Goal: Information Seeking & Learning: Learn about a topic

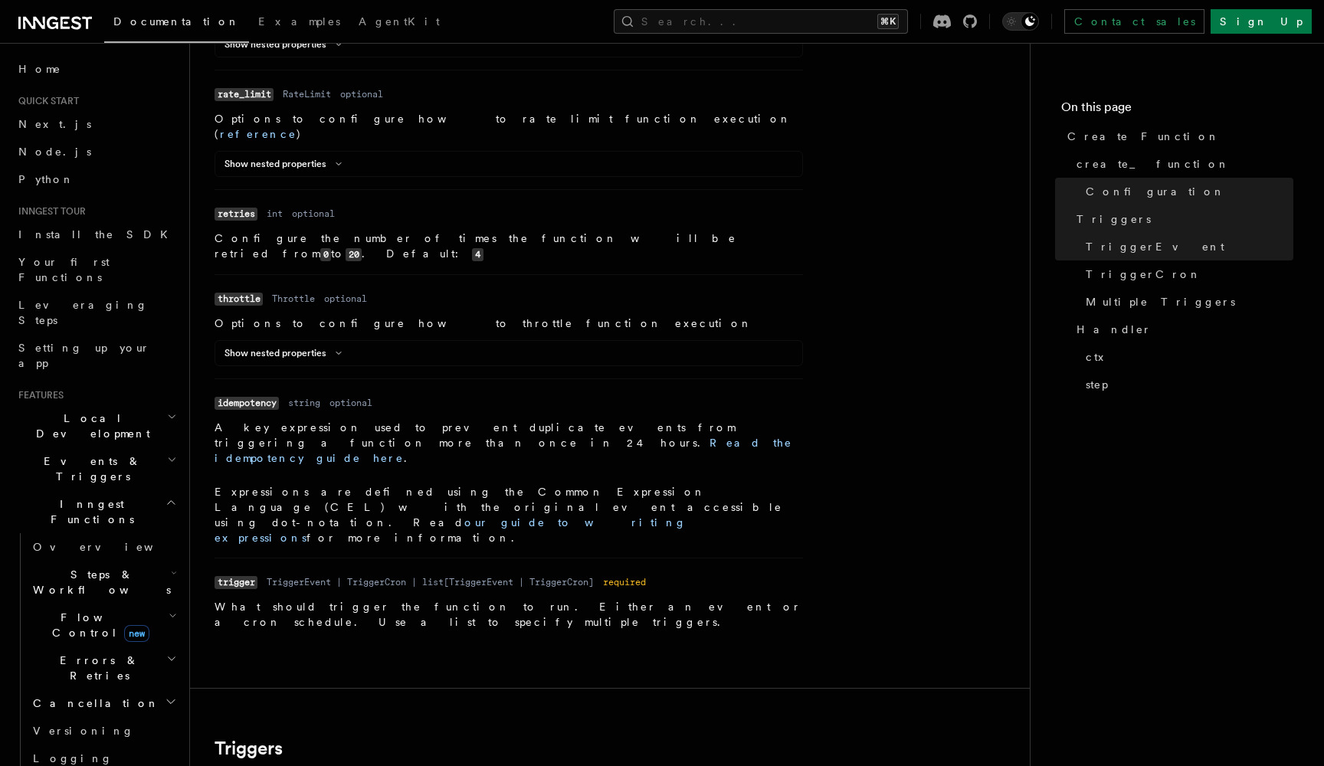
scroll to position [715, 0]
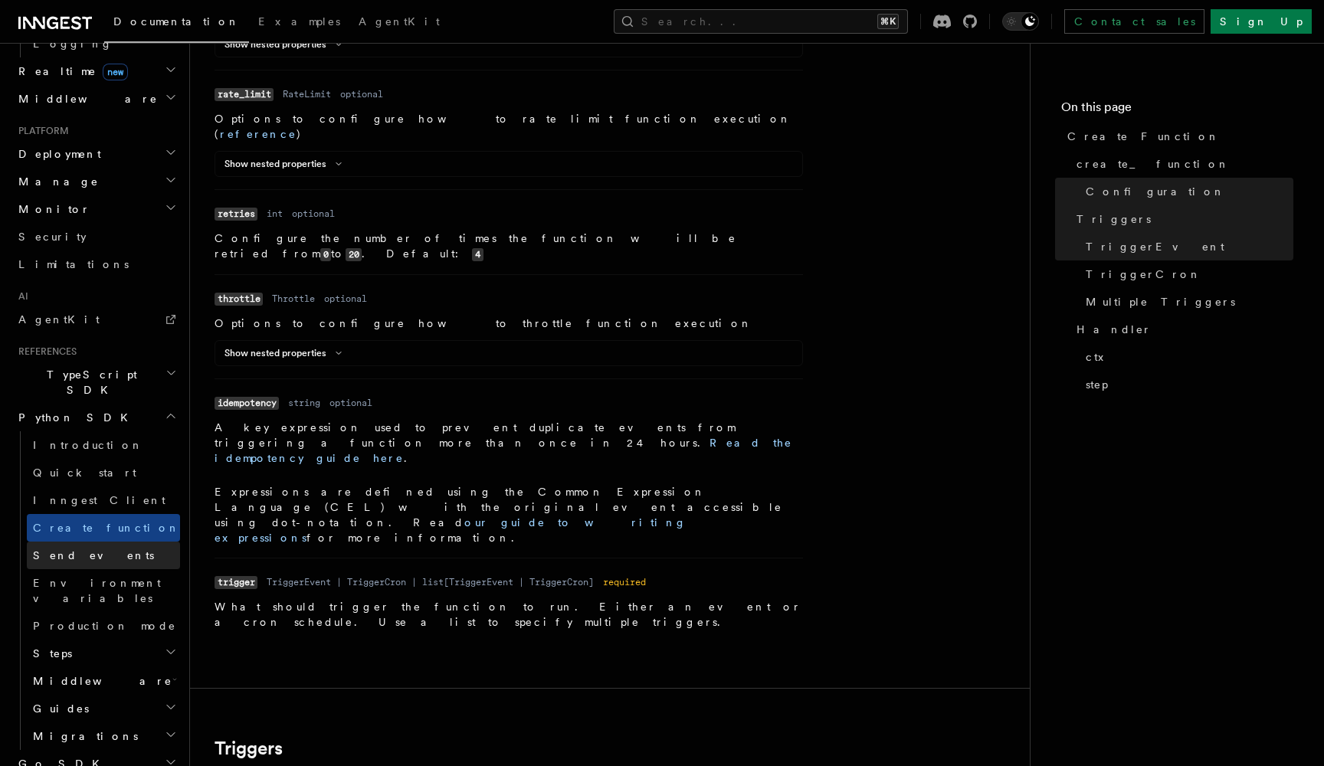
click at [91, 542] on link "Send events" at bounding box center [103, 556] width 153 height 28
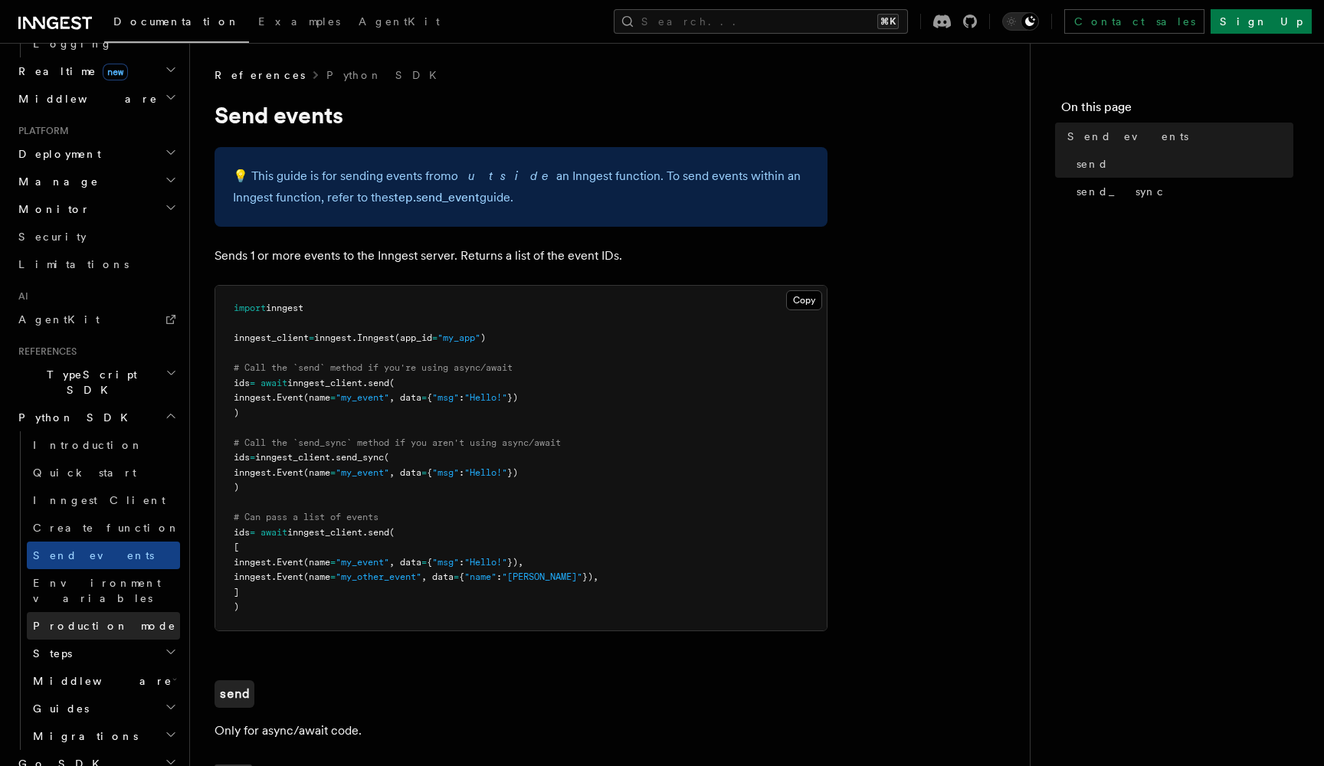
click at [127, 612] on link "Production mode" at bounding box center [103, 626] width 153 height 28
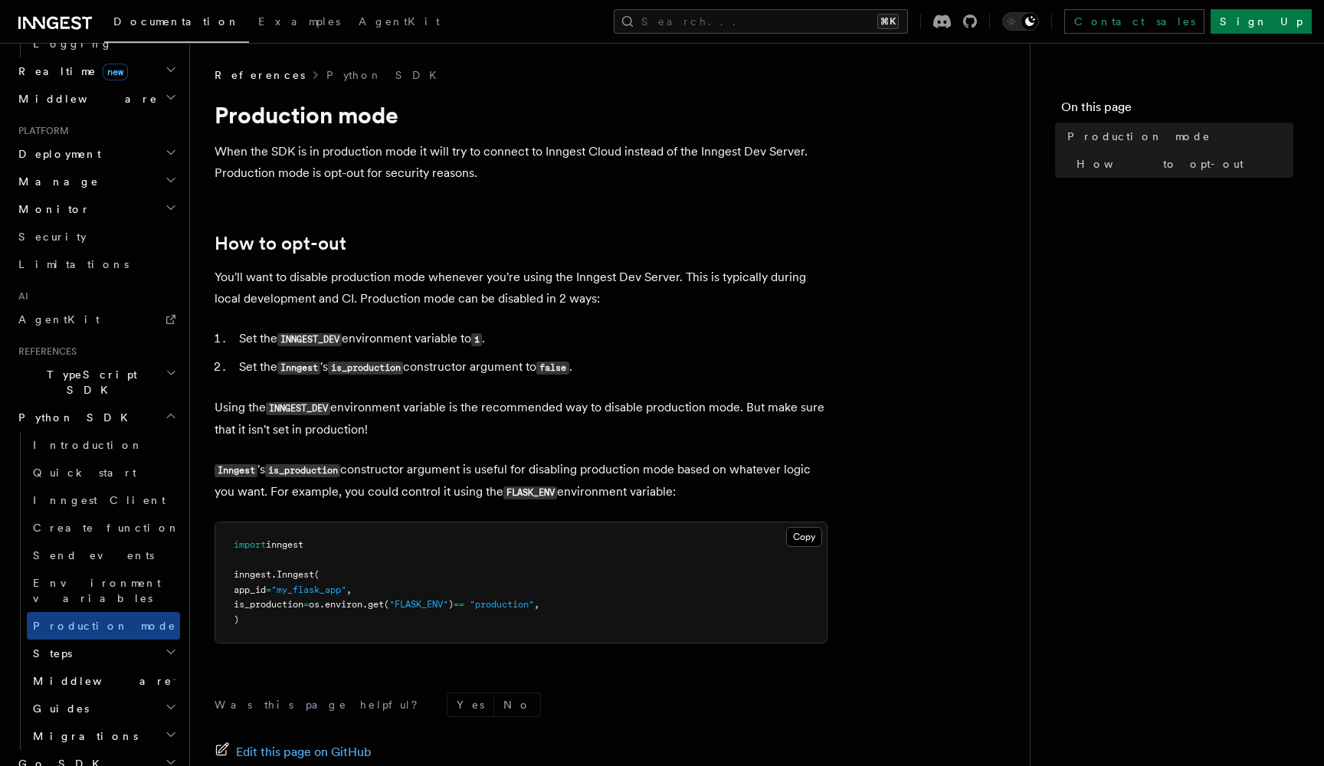
click at [170, 646] on icon "button" at bounding box center [171, 652] width 12 height 12
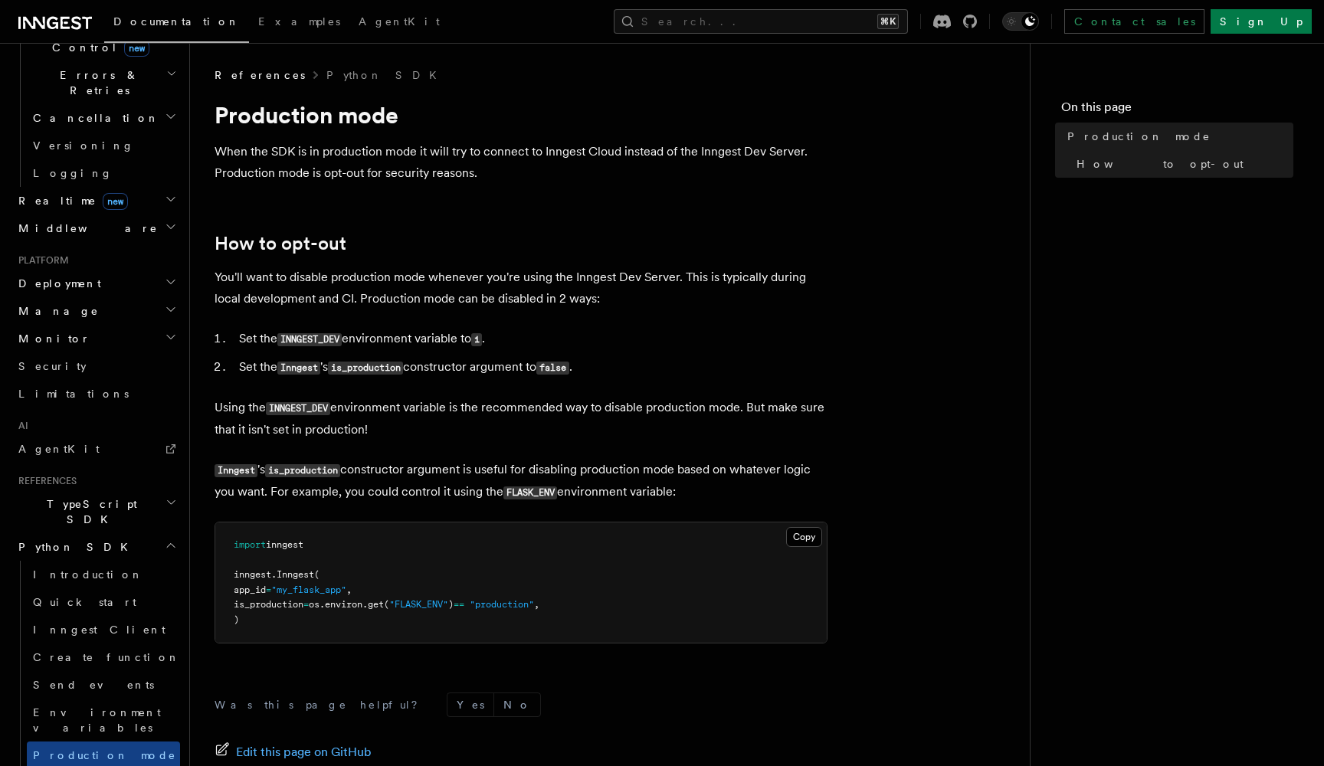
scroll to position [593, 0]
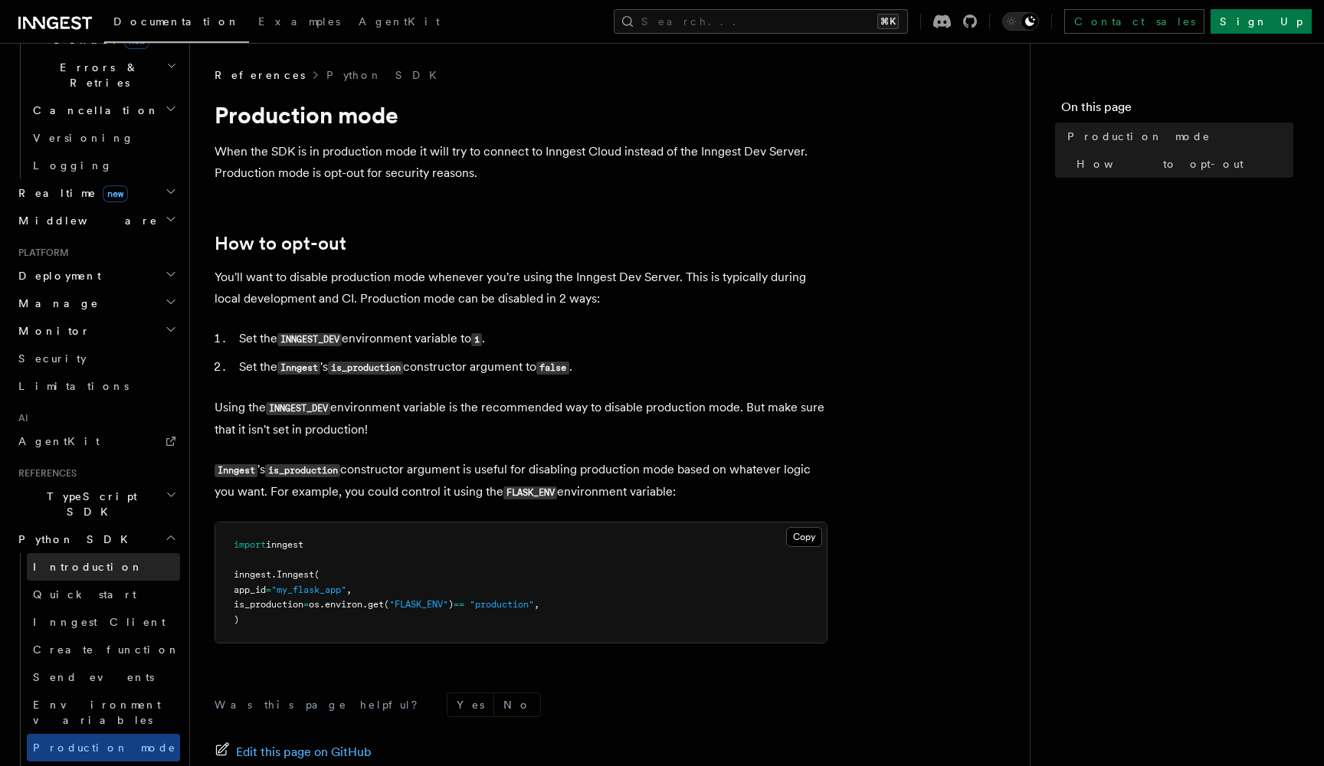
click at [98, 553] on link "Introduction" at bounding box center [103, 567] width 153 height 28
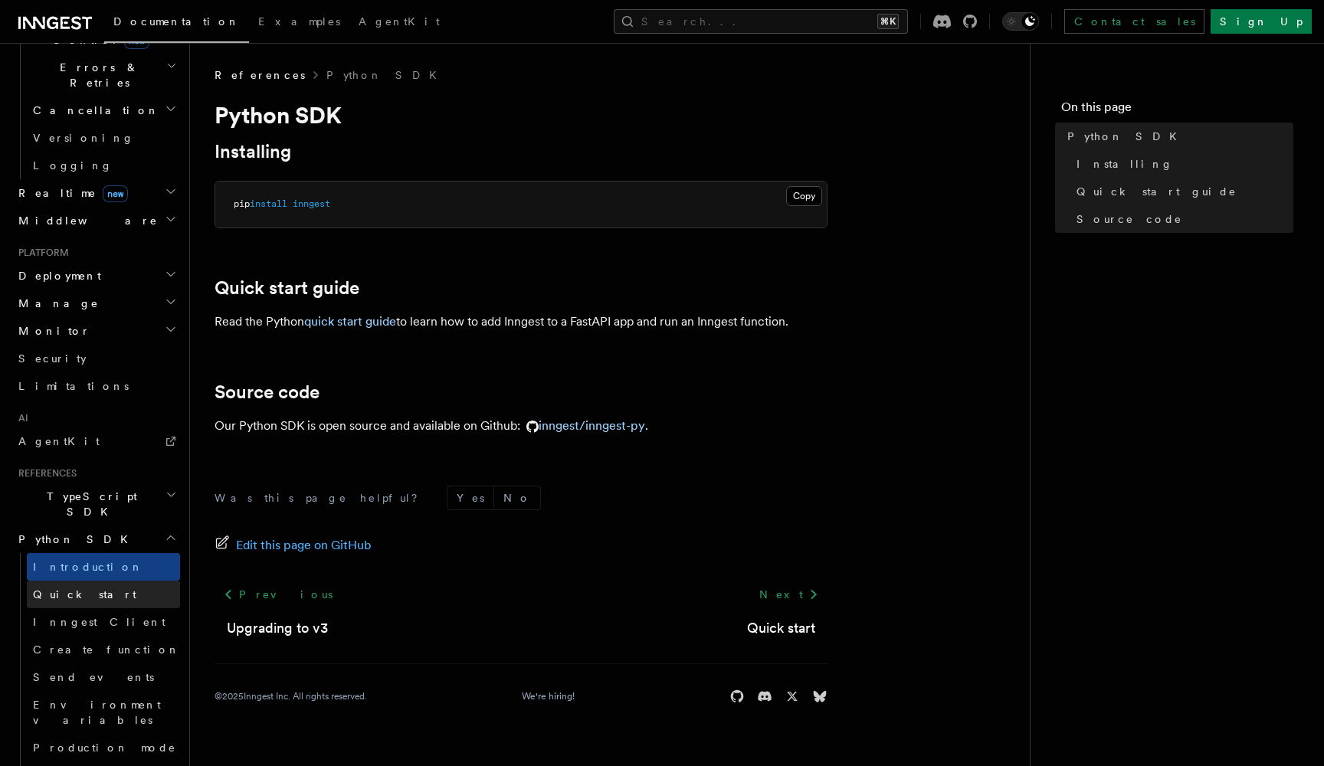
click at [92, 581] on link "Quick start" at bounding box center [103, 595] width 153 height 28
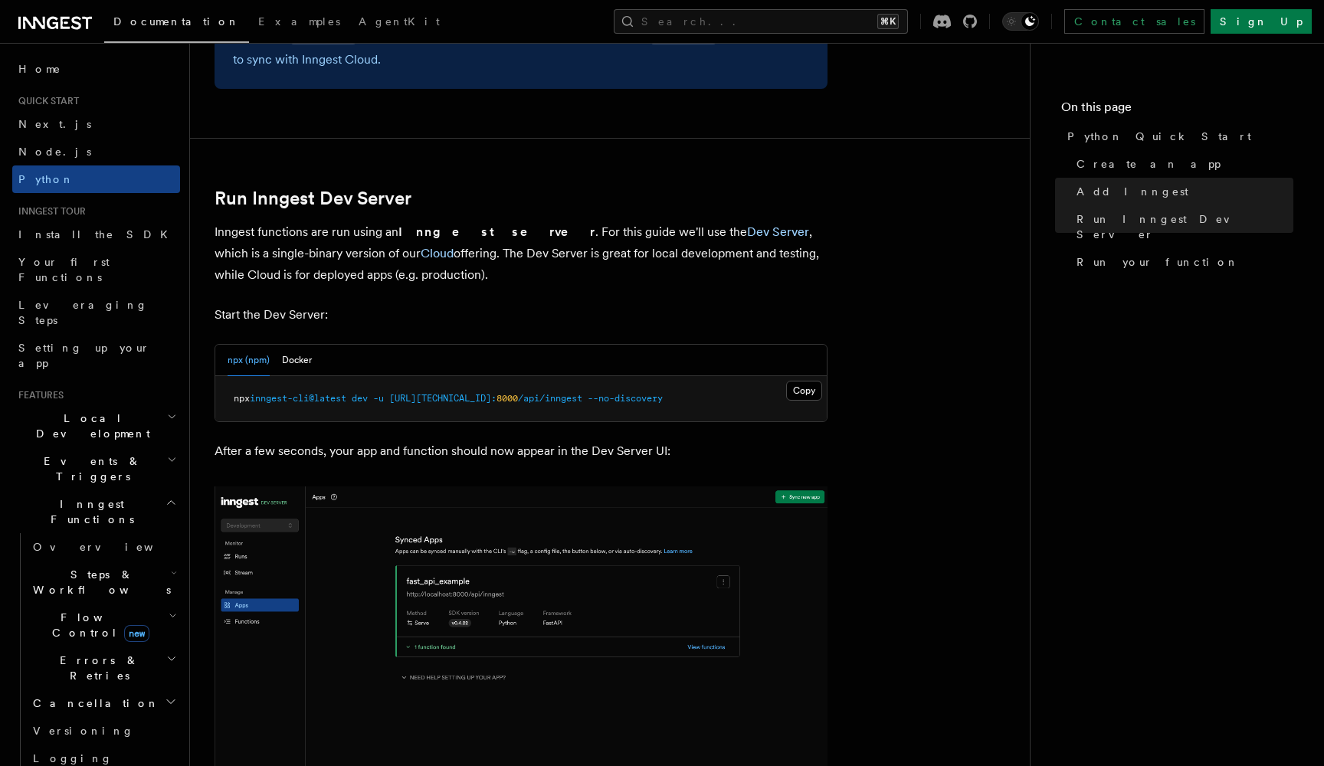
scroll to position [1792, 0]
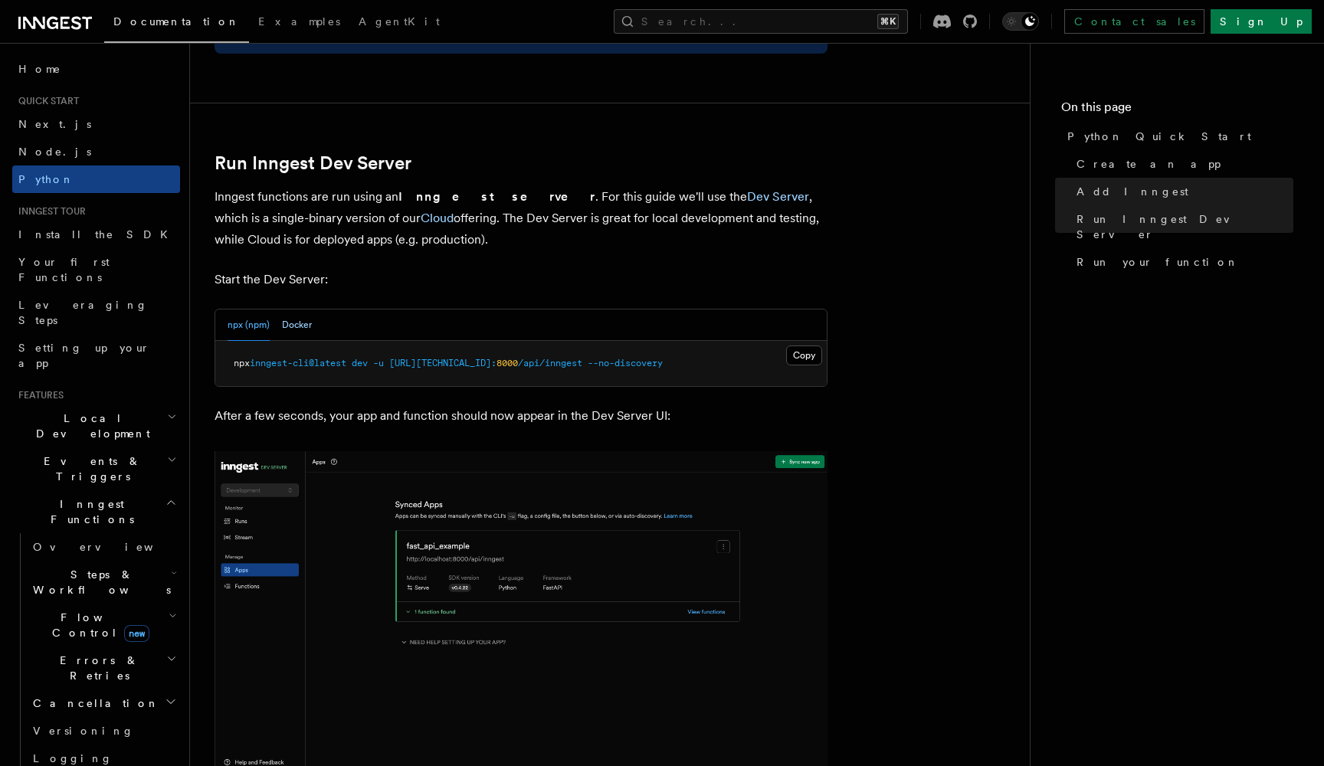
click at [289, 316] on button "Docker" at bounding box center [297, 325] width 30 height 31
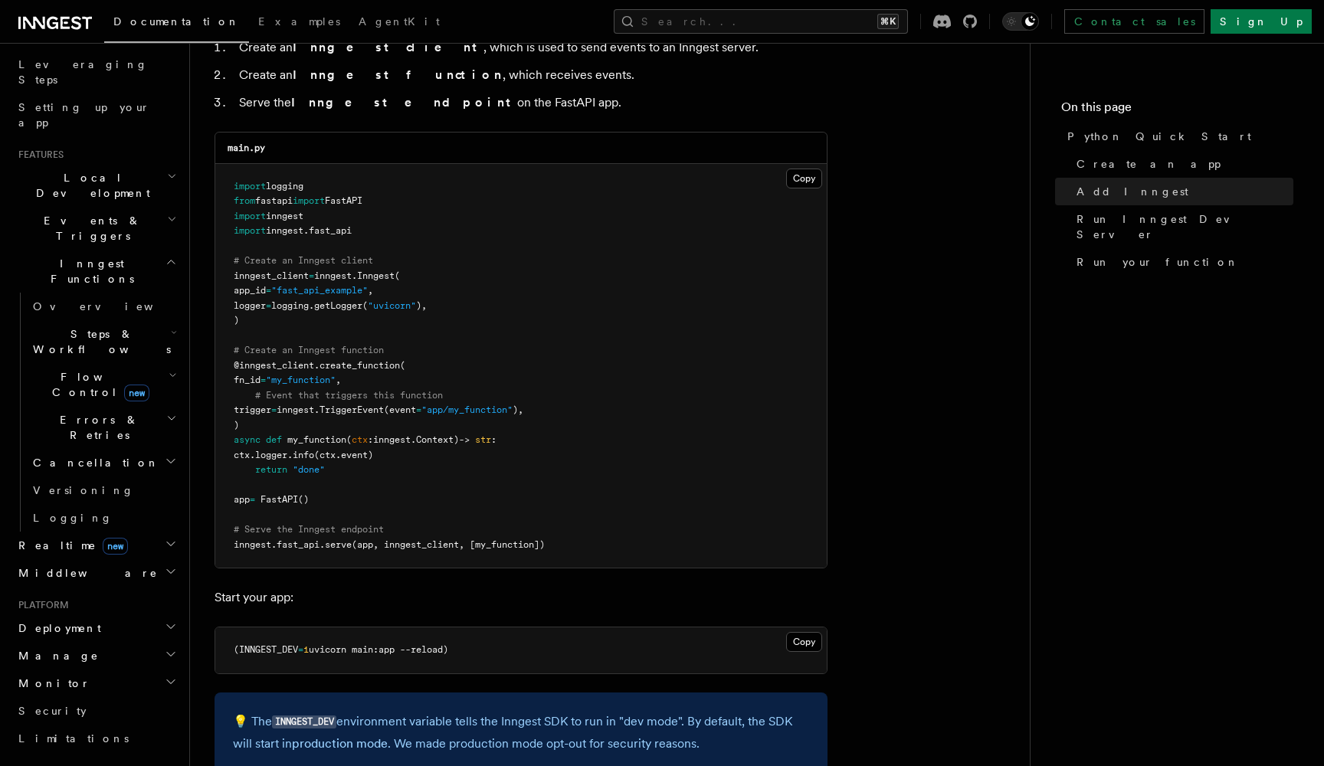
scroll to position [244, 0]
click at [167, 617] on icon "button" at bounding box center [171, 623] width 12 height 12
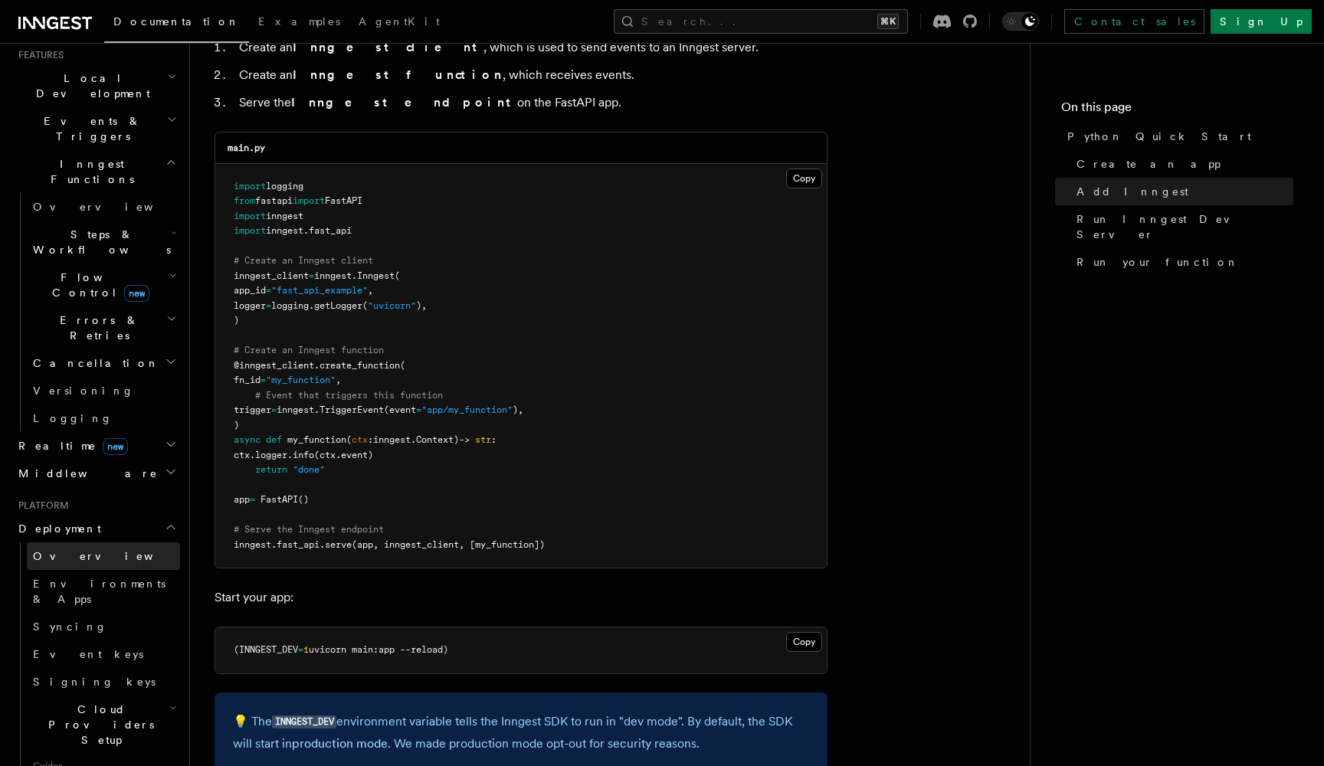
click at [62, 550] on span "Overview" at bounding box center [112, 556] width 158 height 12
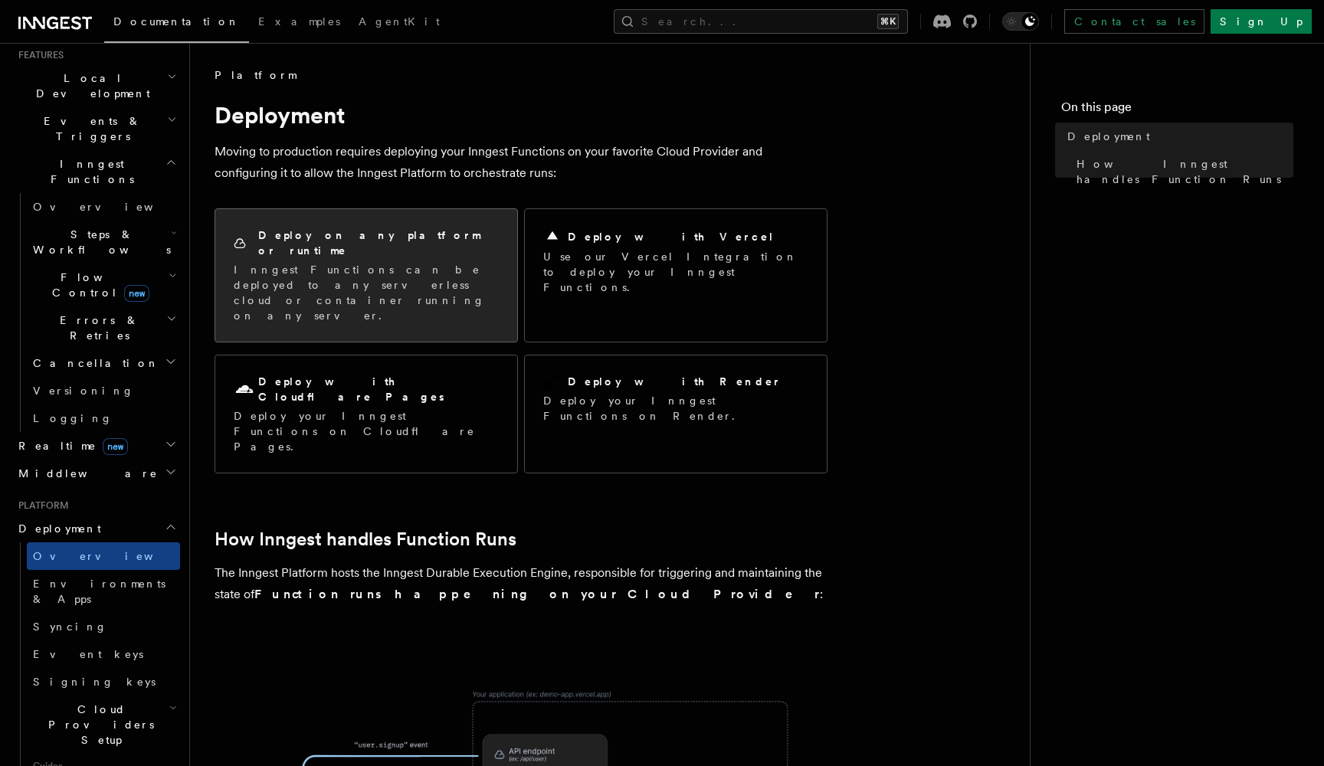
click at [397, 262] on p "Inngest Functions can be deployed to any serverless cloud or container running …" at bounding box center [366, 292] width 265 height 61
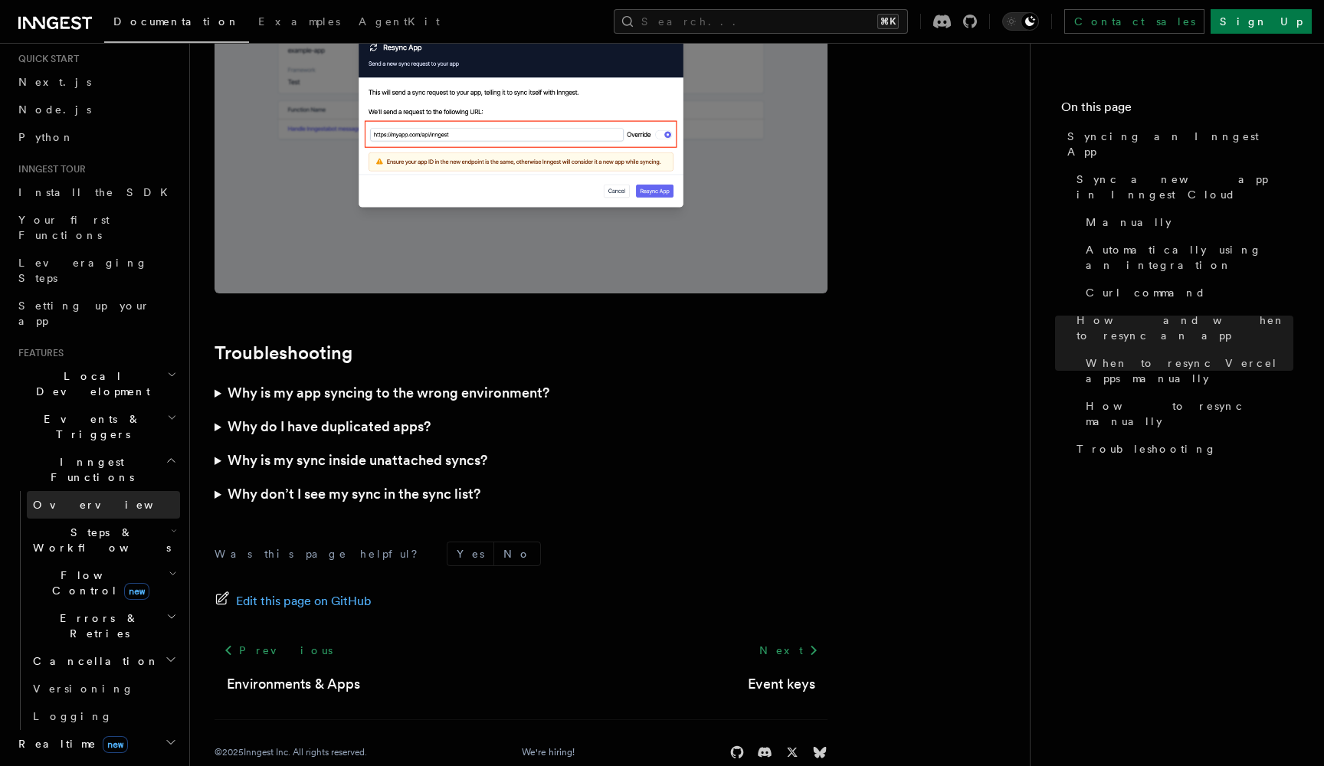
scroll to position [63, 0]
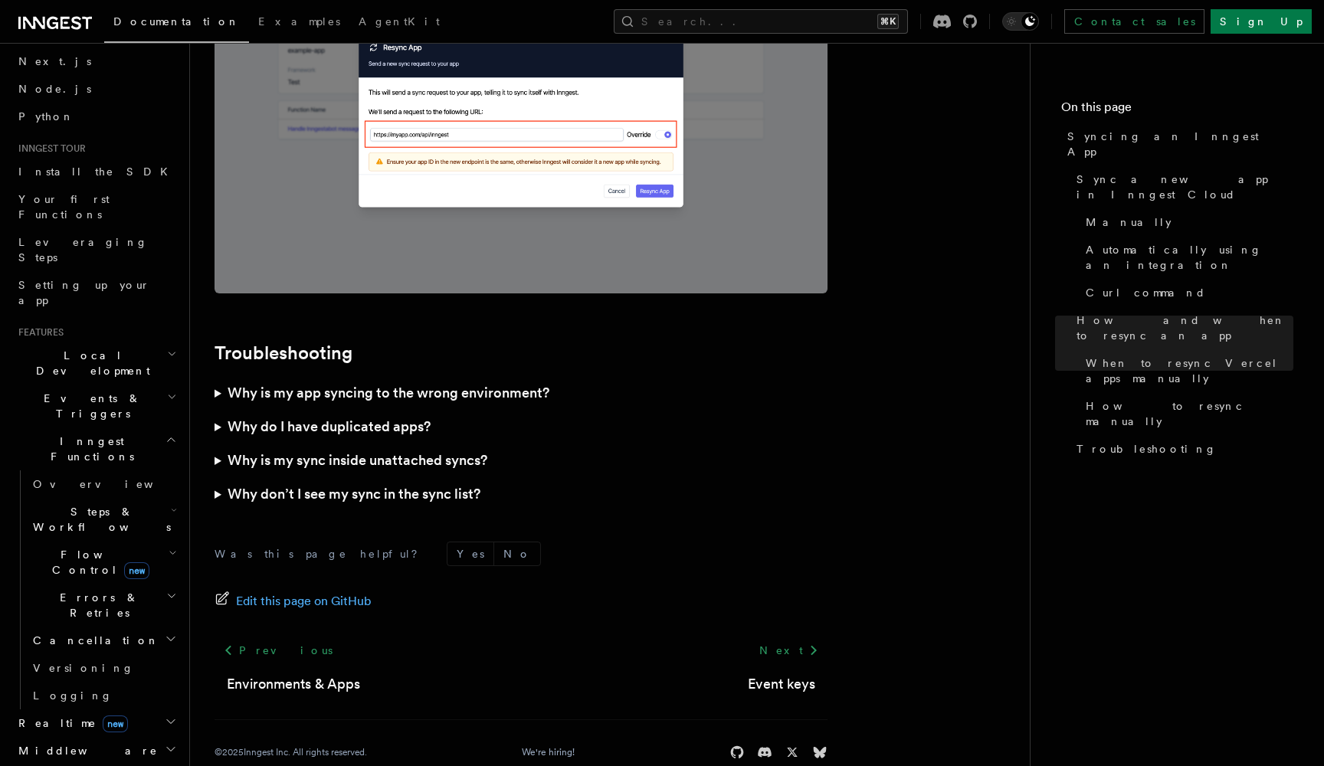
click at [81, 504] on span "Steps & Workflows" at bounding box center [99, 519] width 144 height 31
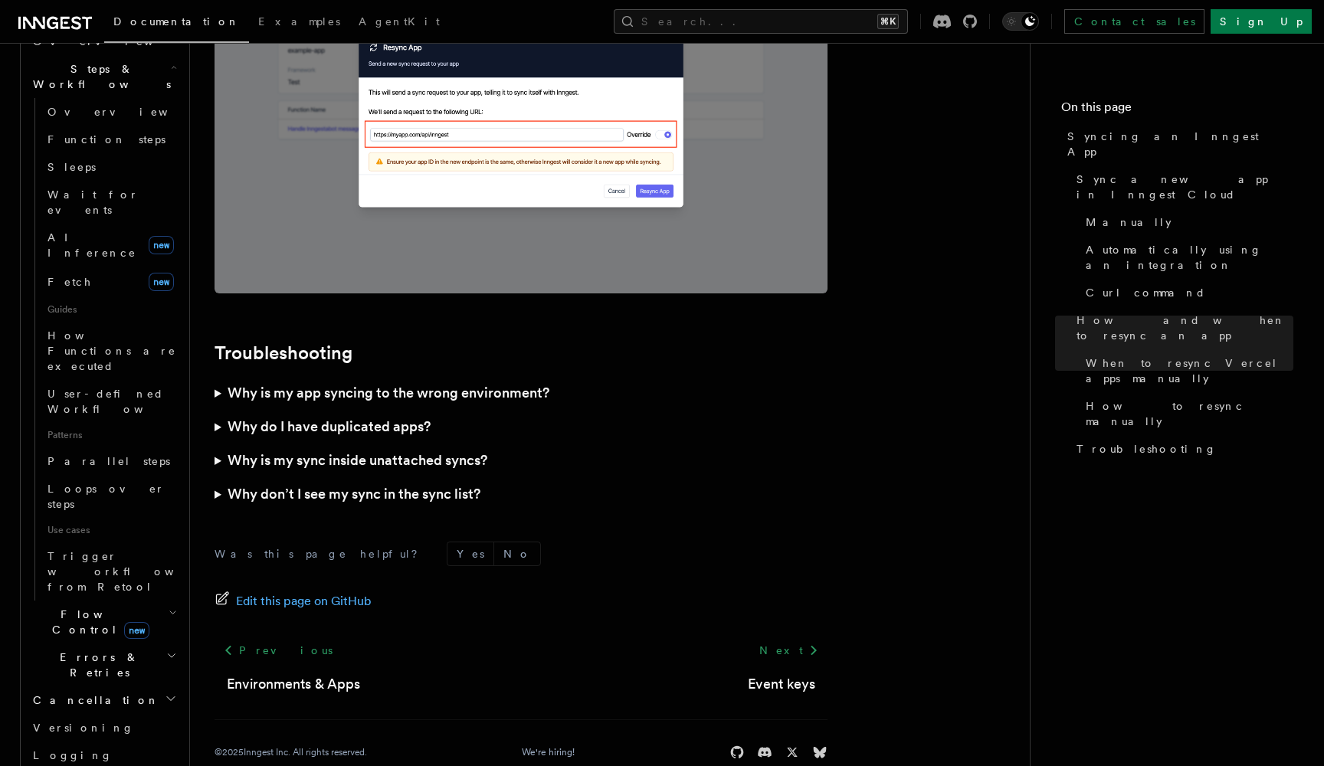
scroll to position [523, 0]
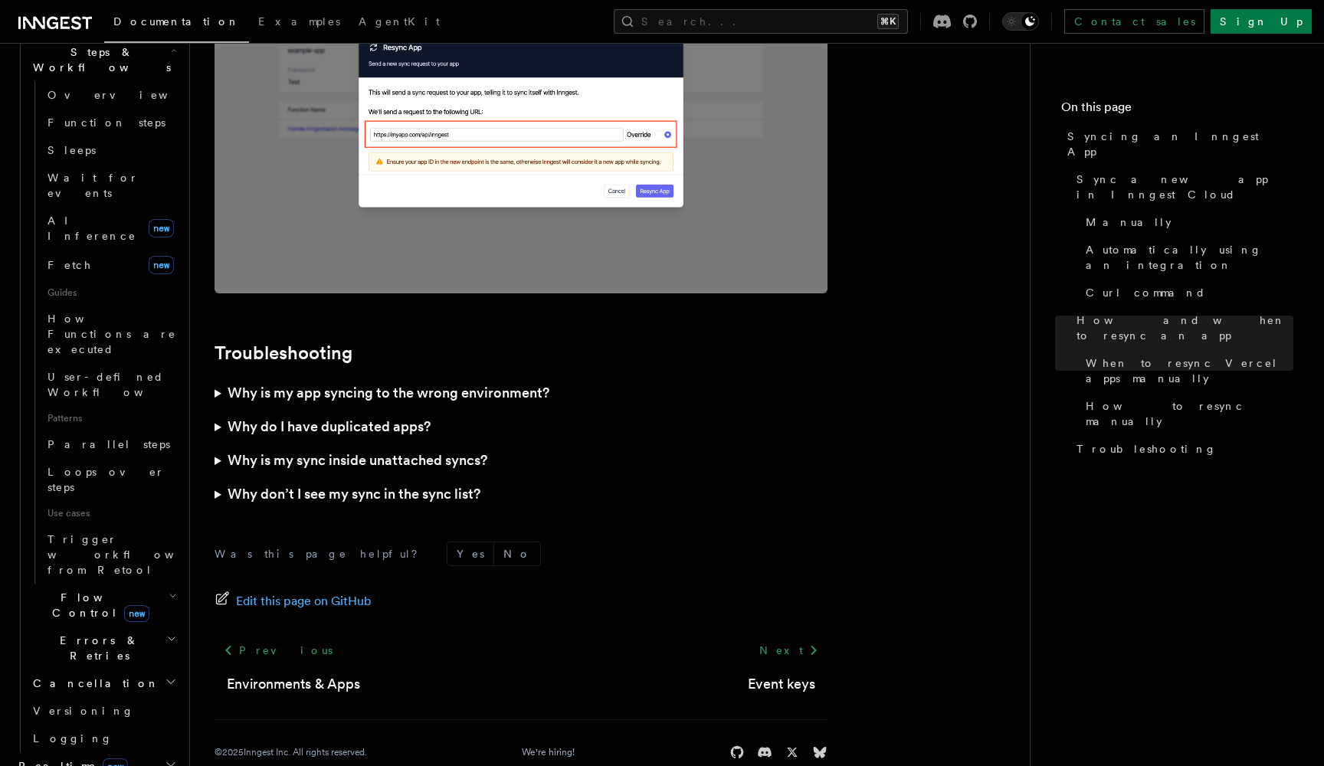
click at [56, 633] on span "Errors & Retries" at bounding box center [96, 648] width 139 height 31
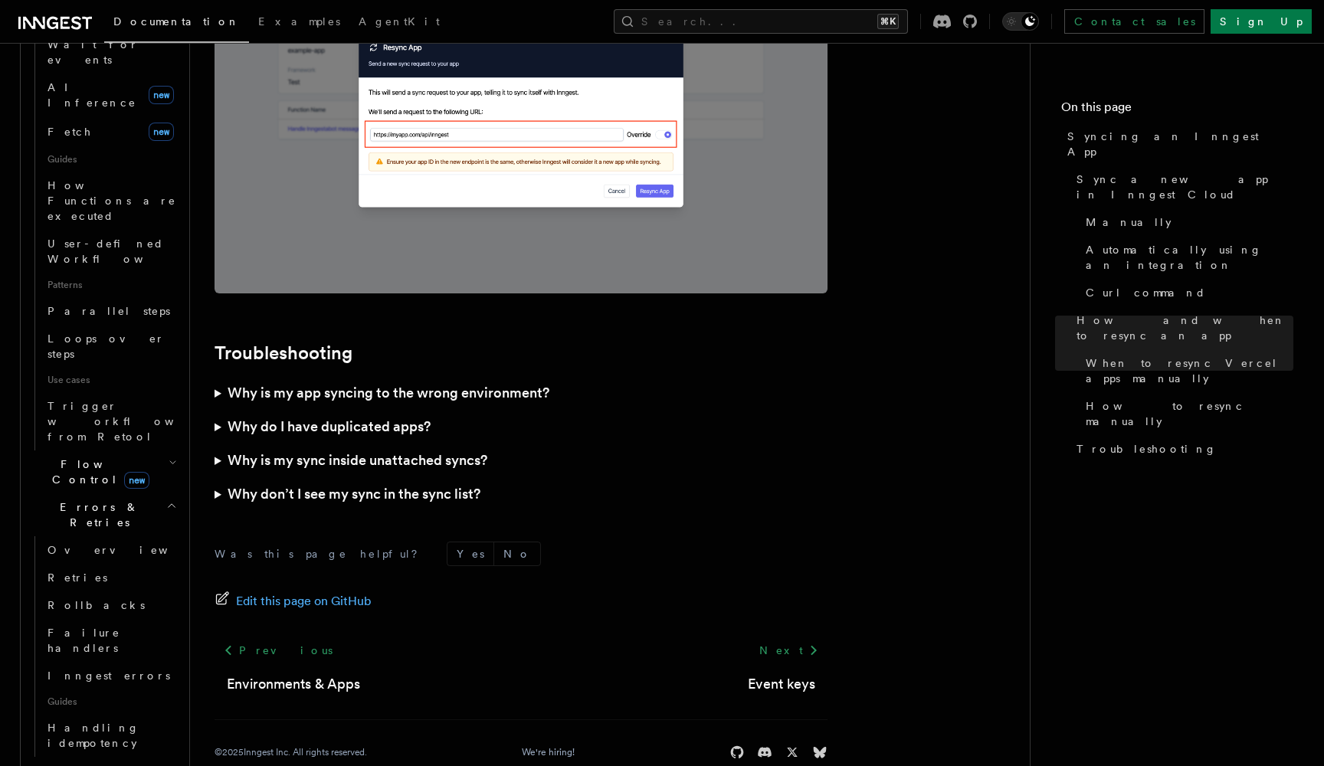
scroll to position [659, 0]
click at [74, 760] on span "Cancellation" at bounding box center [93, 767] width 133 height 15
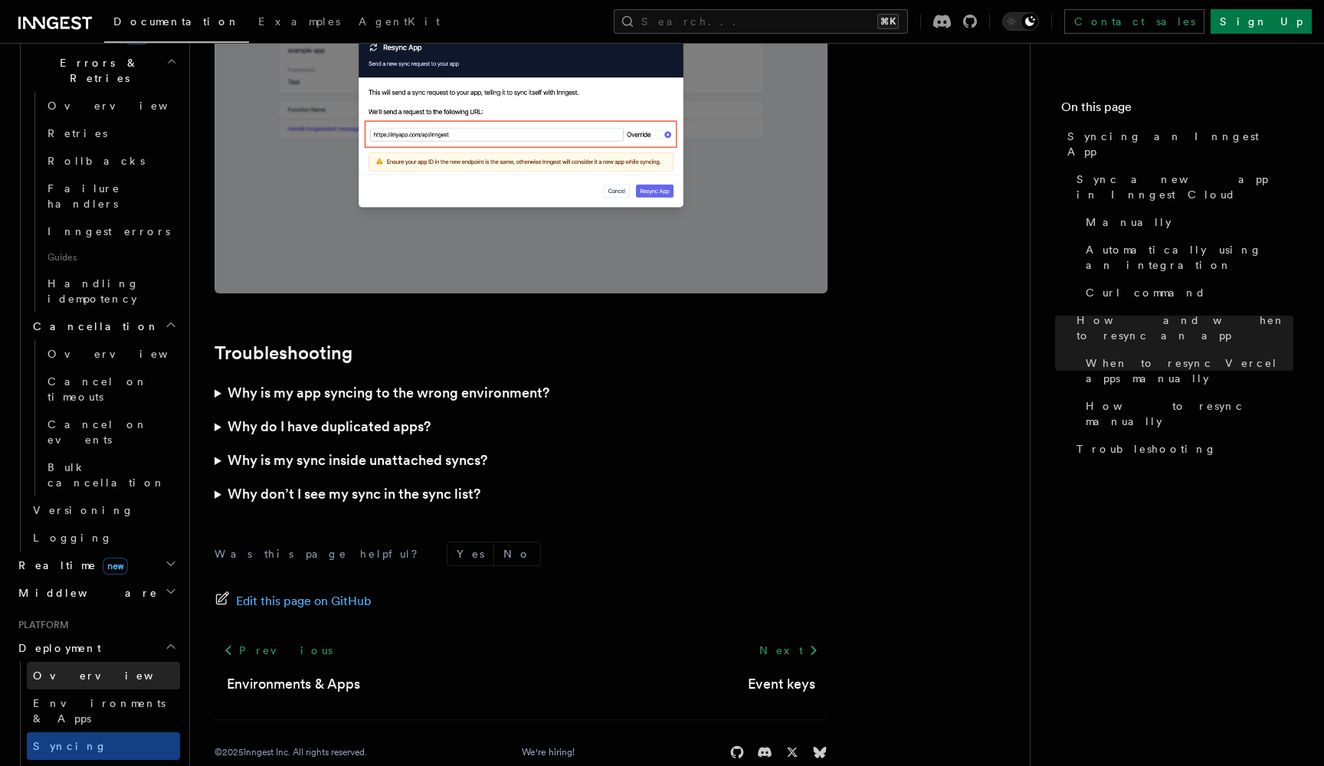
scroll to position [1126, 0]
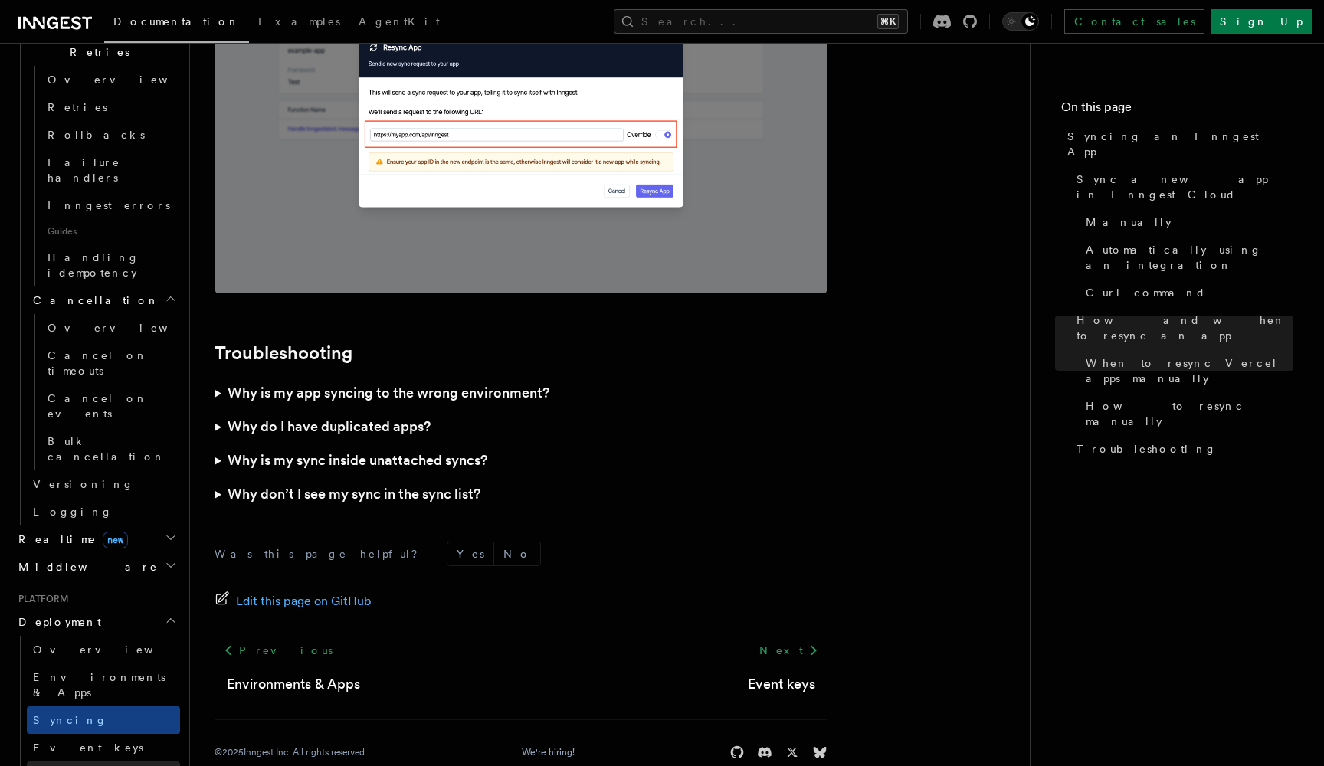
click at [73, 765] on span "Signing keys" at bounding box center [94, 775] width 123 height 12
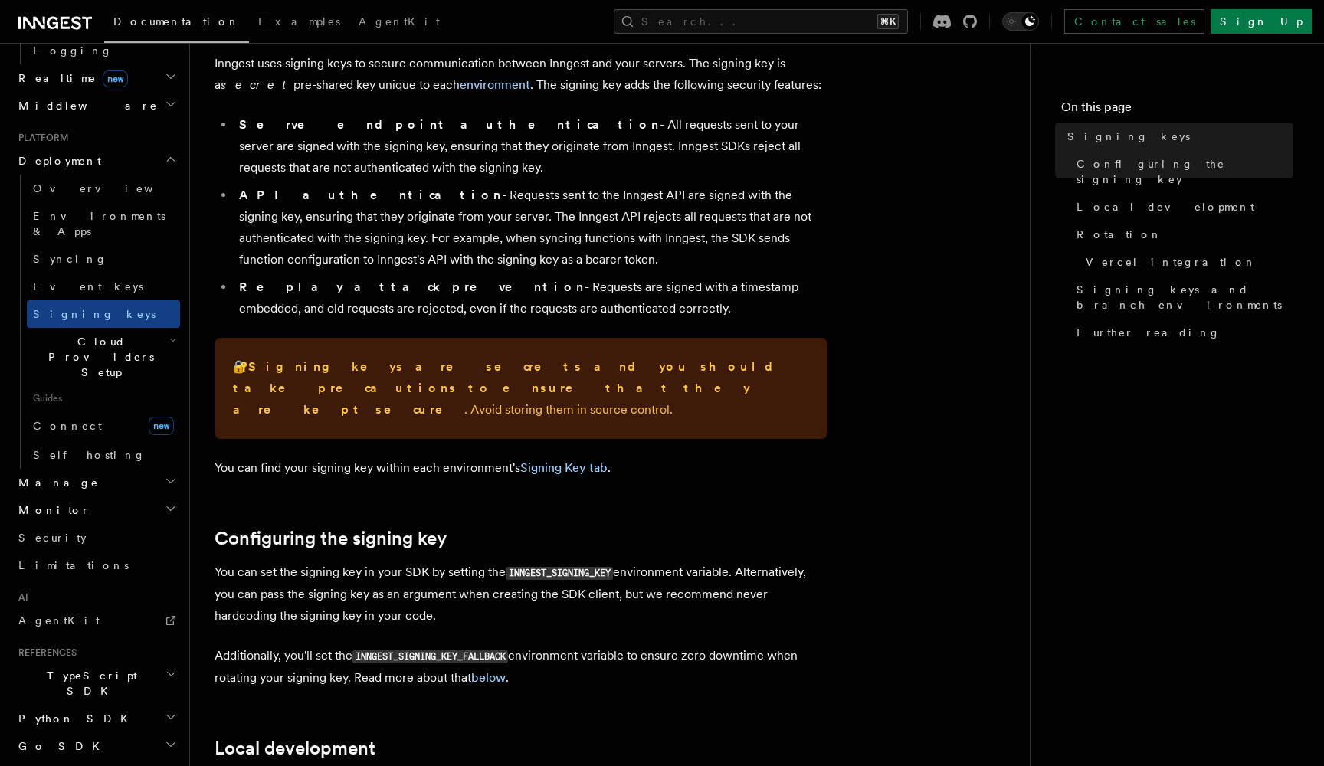
scroll to position [90, 1]
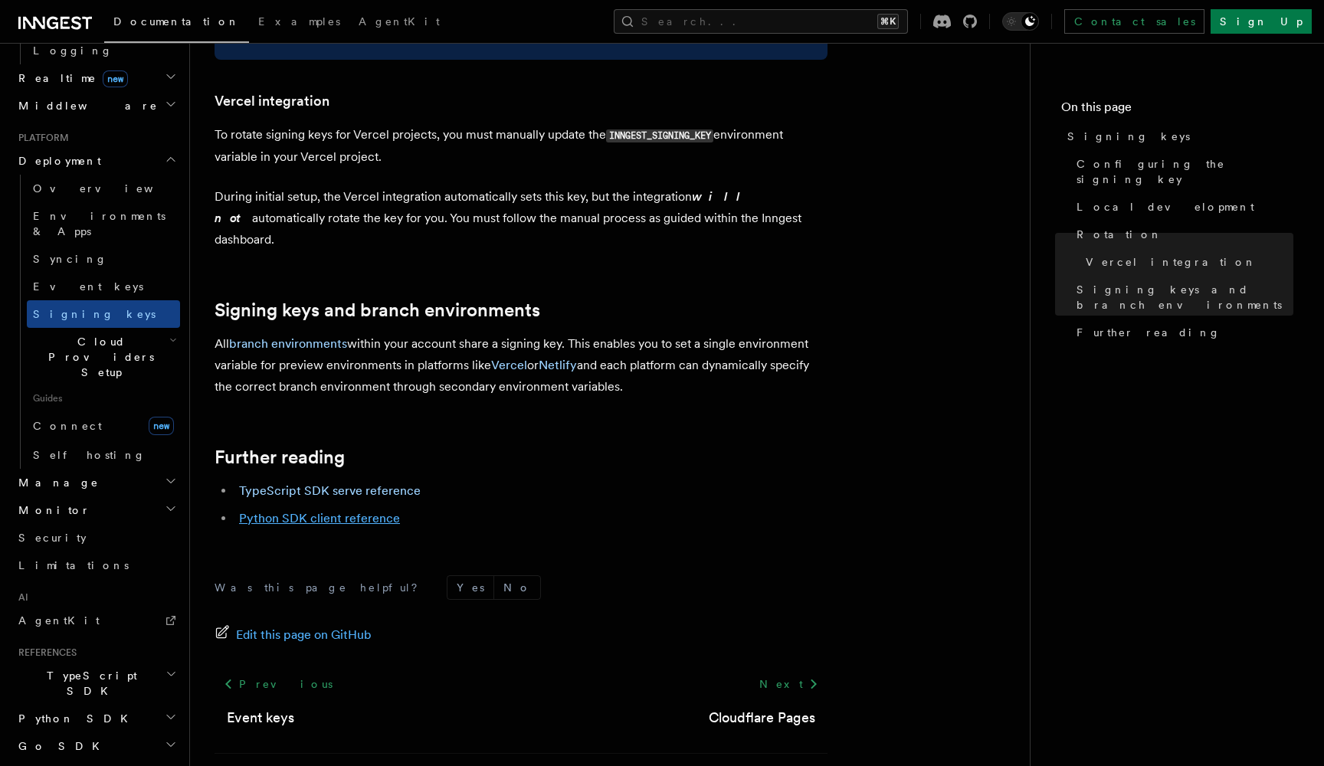
click at [282, 511] on link "Python SDK client reference" at bounding box center [319, 518] width 161 height 15
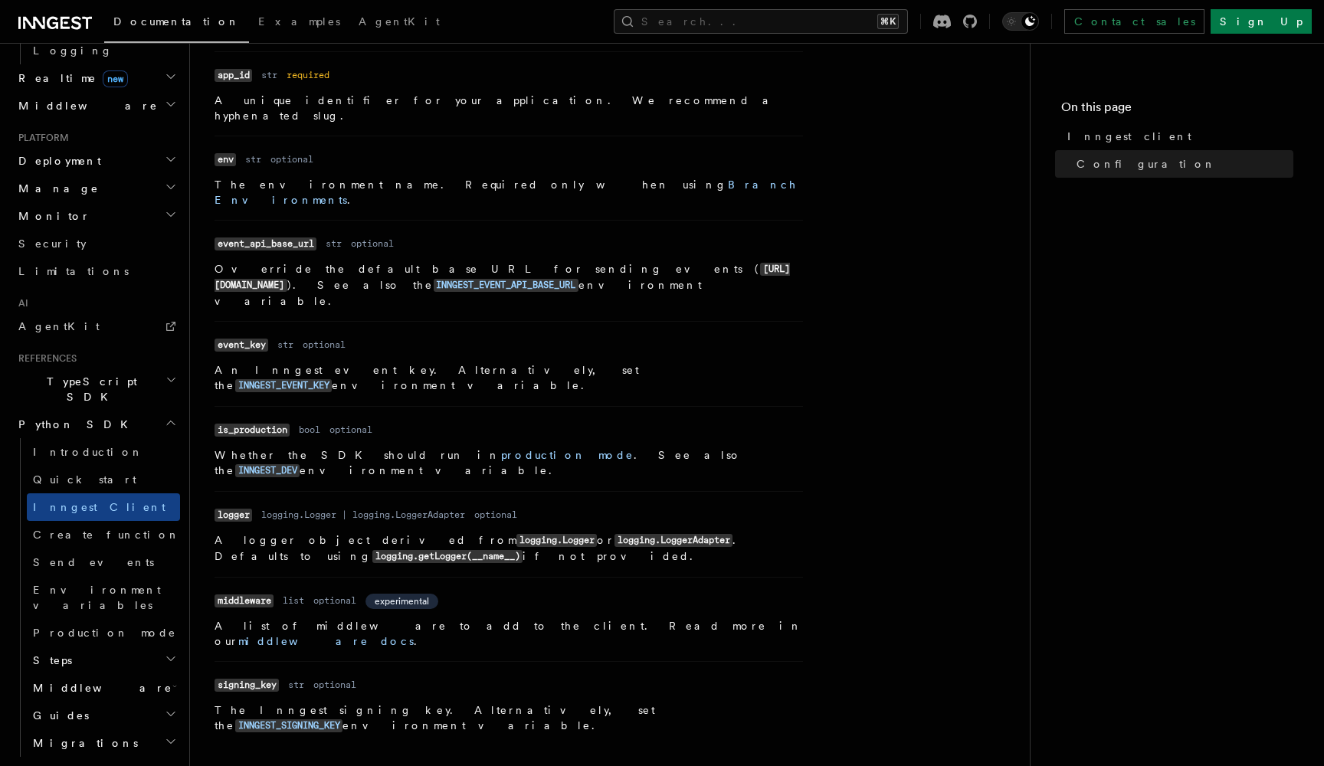
scroll to position [396, 0]
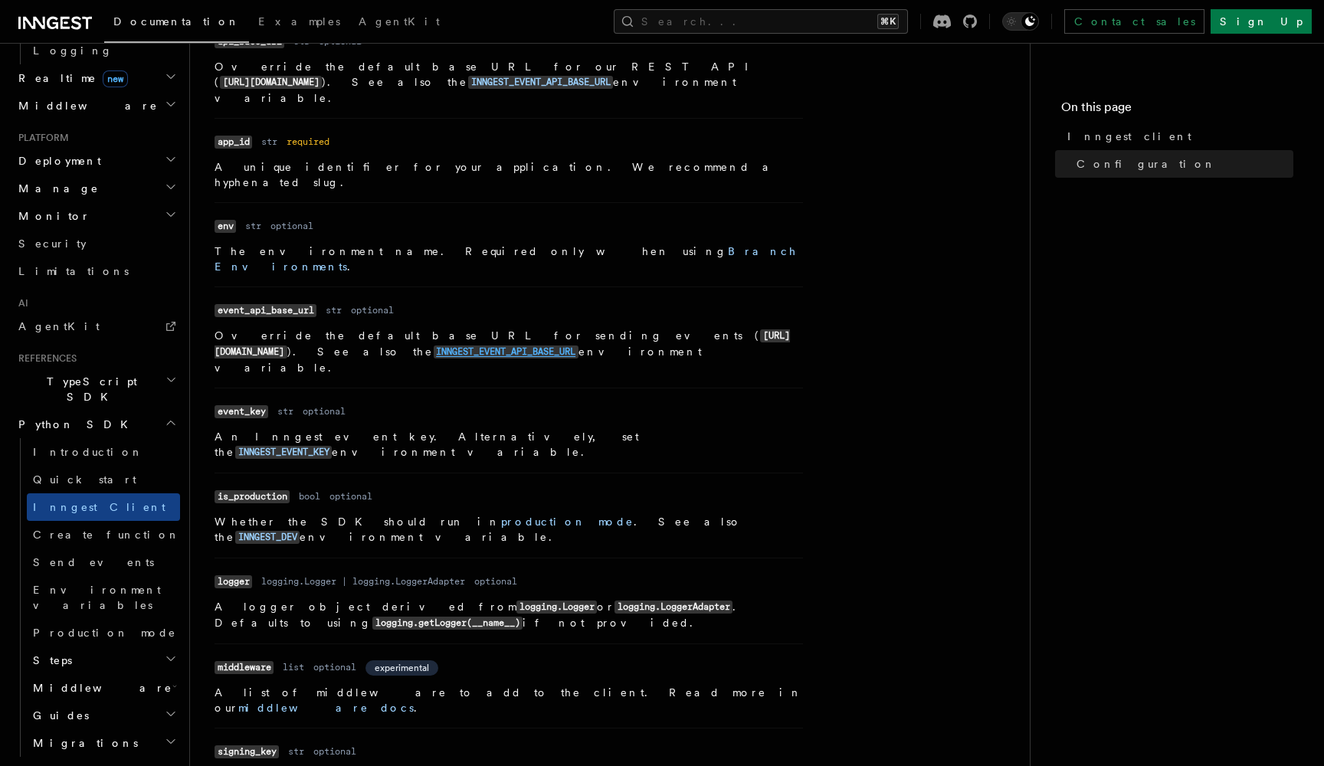
click at [578, 346] on code "INNGEST_EVENT_API_BASE_URL" at bounding box center [506, 352] width 145 height 13
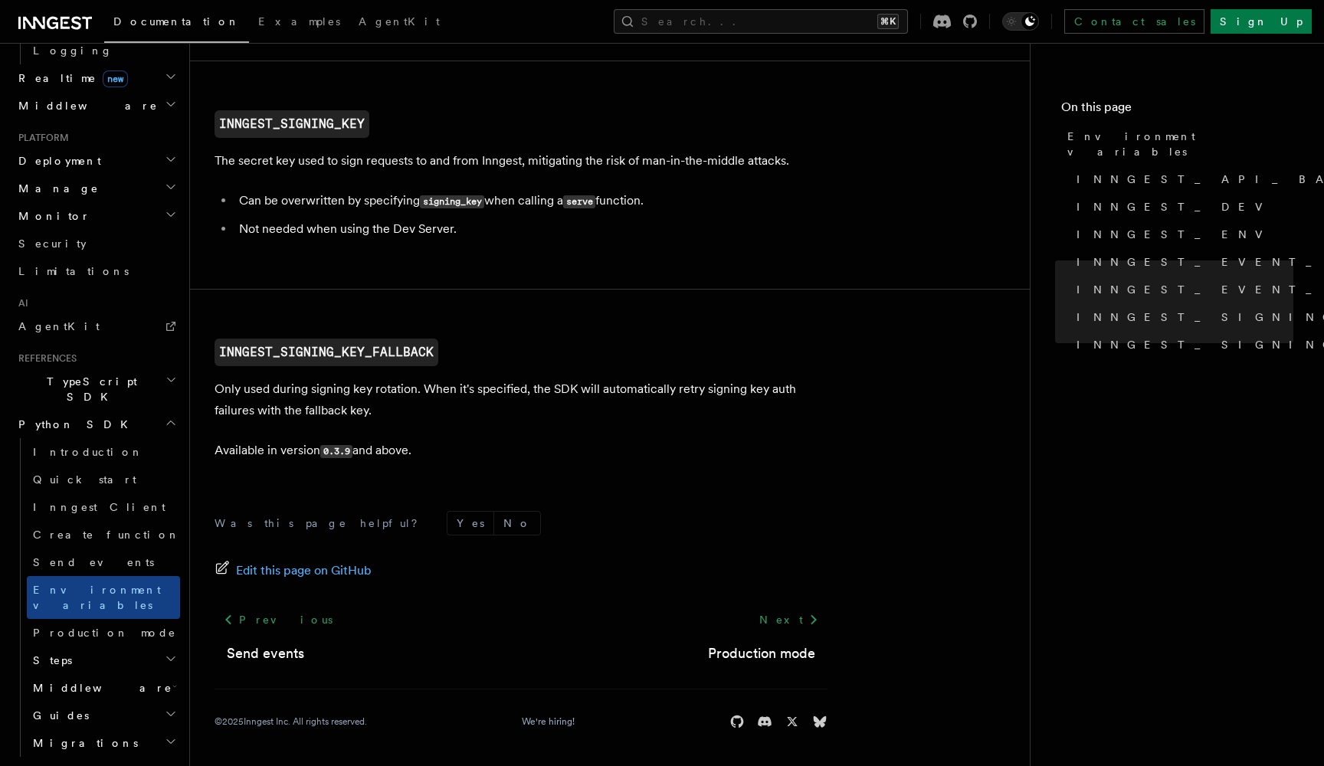
scroll to position [1575, 0]
click at [101, 627] on span "Production mode" at bounding box center [104, 633] width 143 height 12
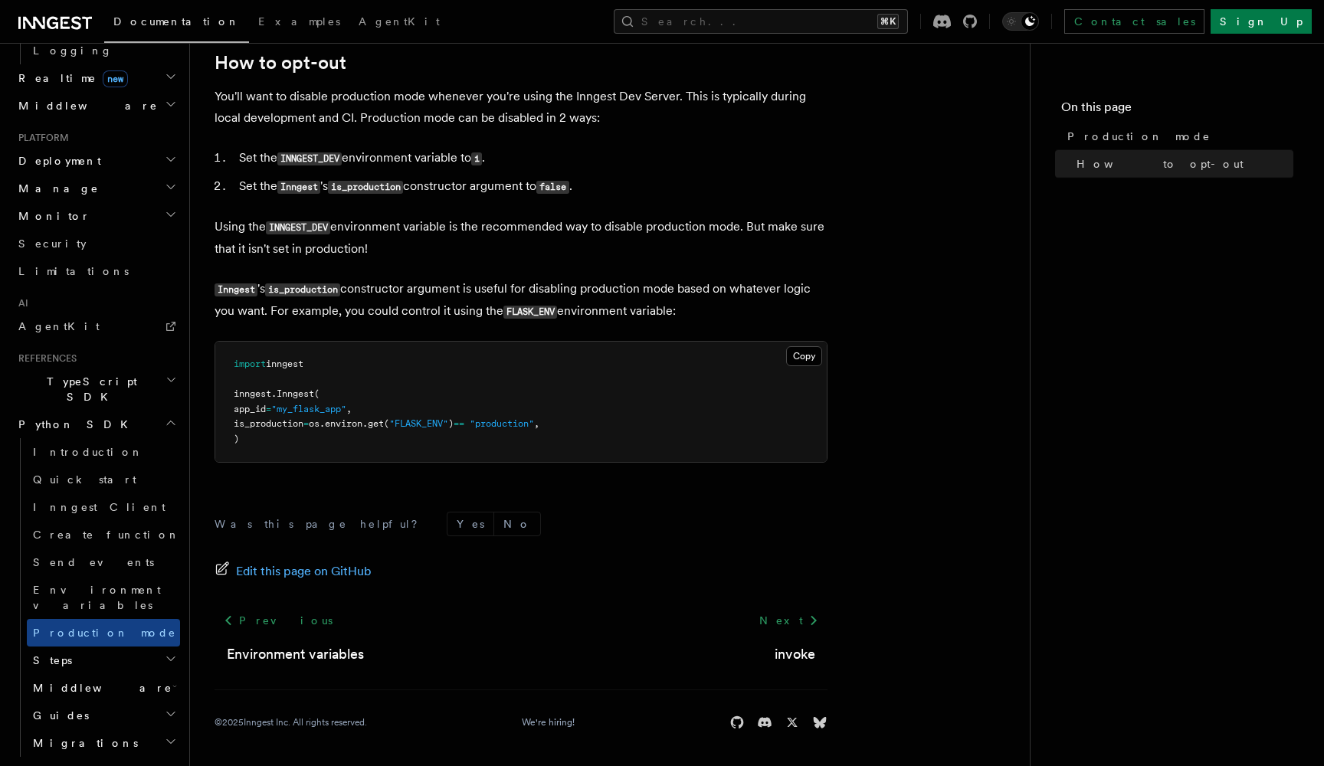
scroll to position [179, 0]
click at [90, 647] on h2 "Steps" at bounding box center [103, 661] width 153 height 28
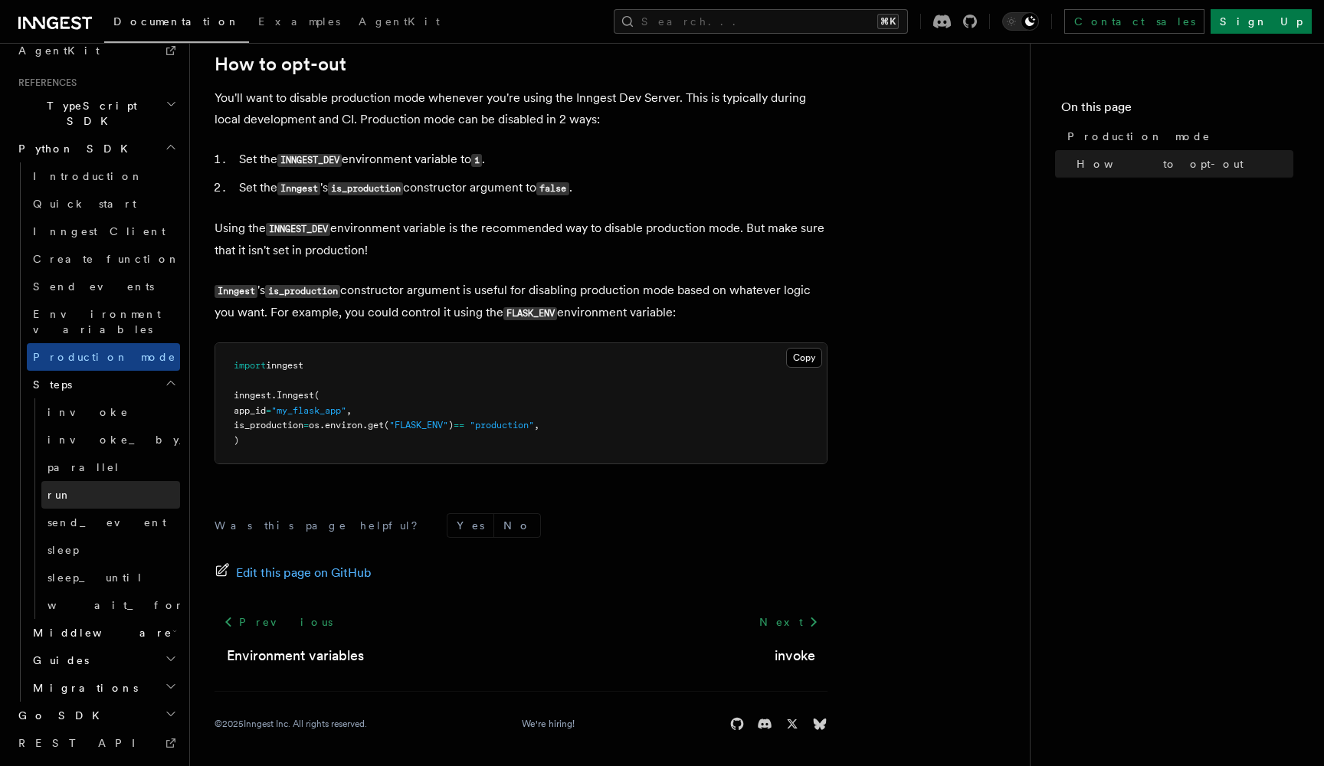
click at [88, 481] on link "run" at bounding box center [110, 495] width 139 height 28
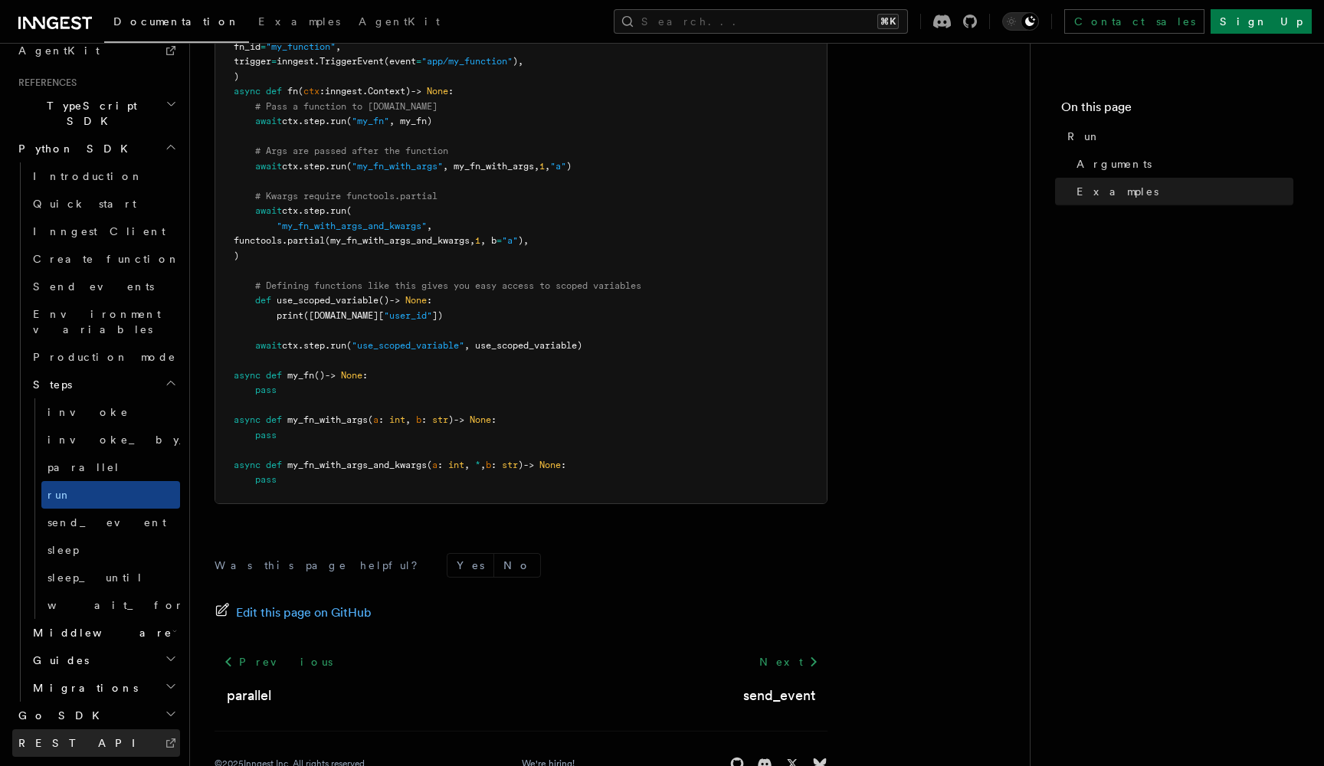
scroll to position [575, 0]
click at [167, 680] on icon "button" at bounding box center [171, 686] width 12 height 12
click at [167, 653] on icon "button" at bounding box center [171, 659] width 12 height 12
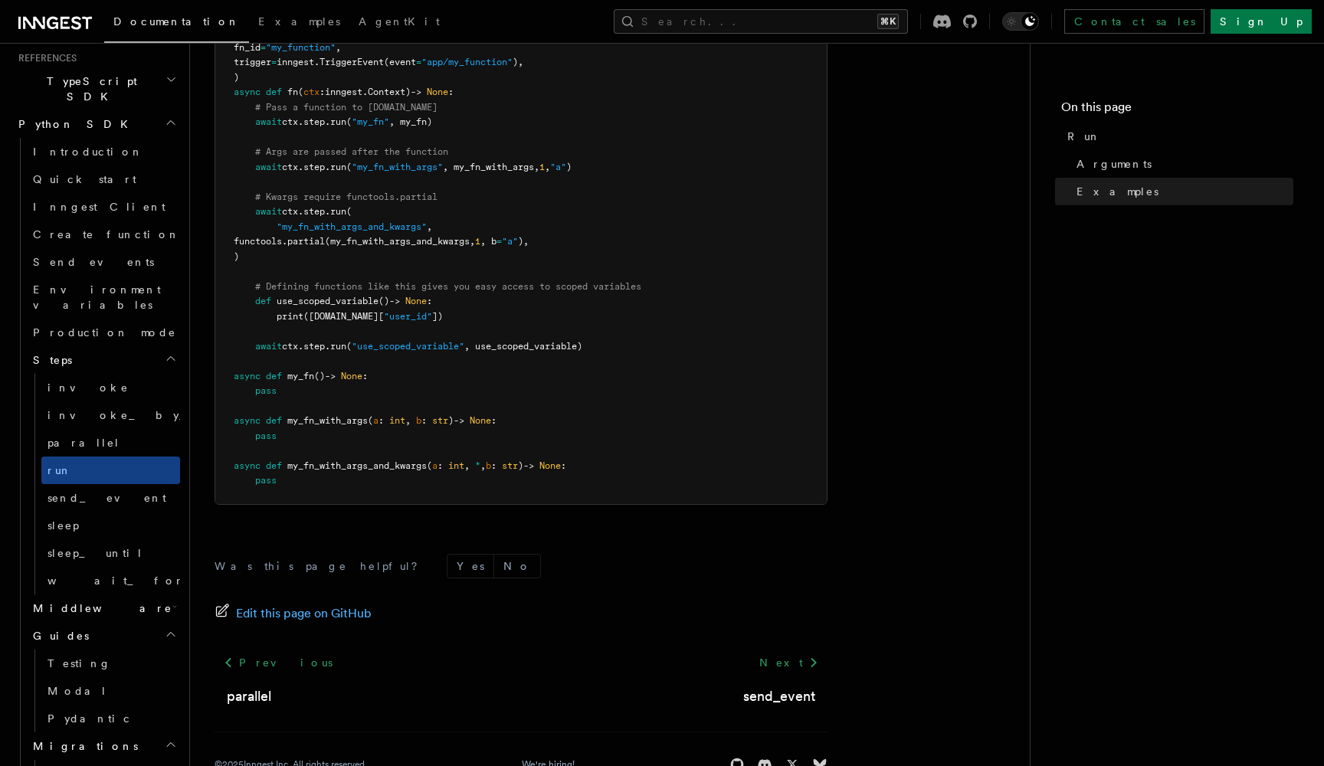
scroll to position [1014, 0]
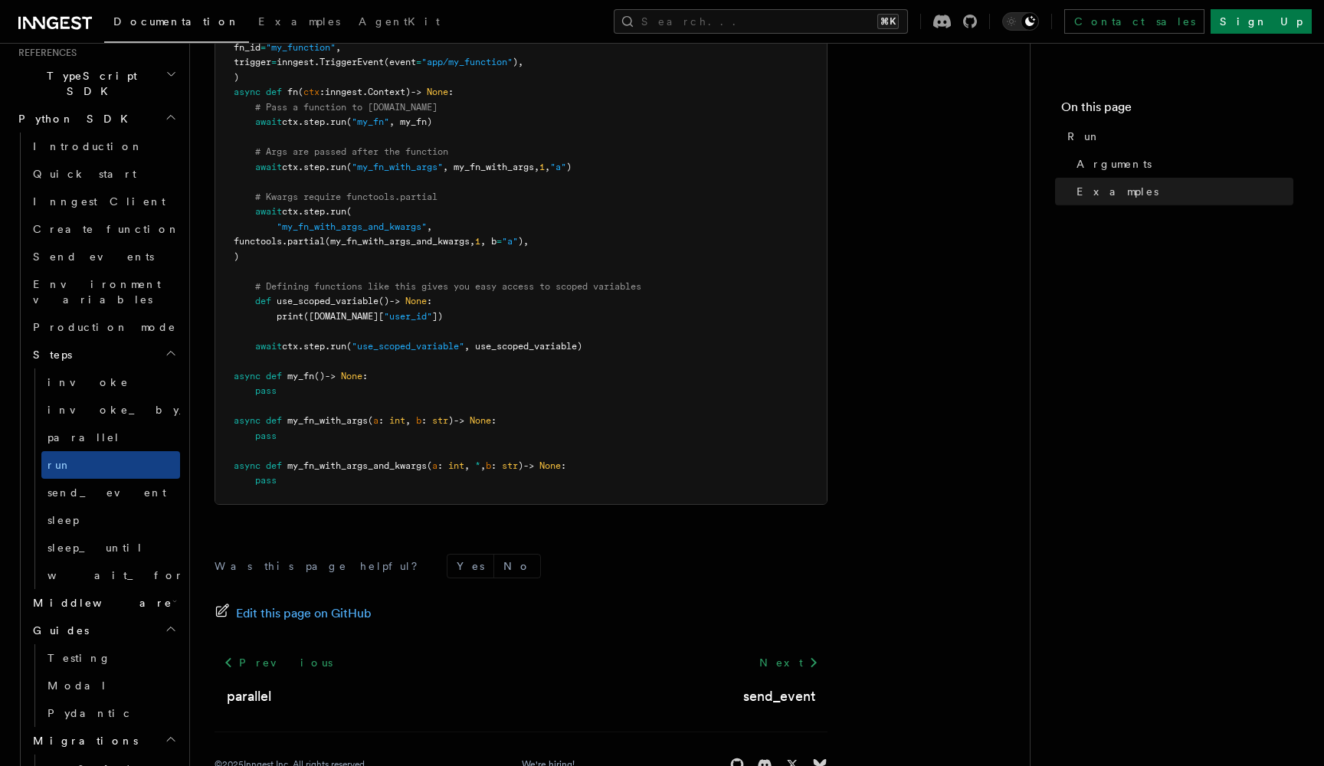
click at [172, 595] on icon "button" at bounding box center [174, 601] width 5 height 12
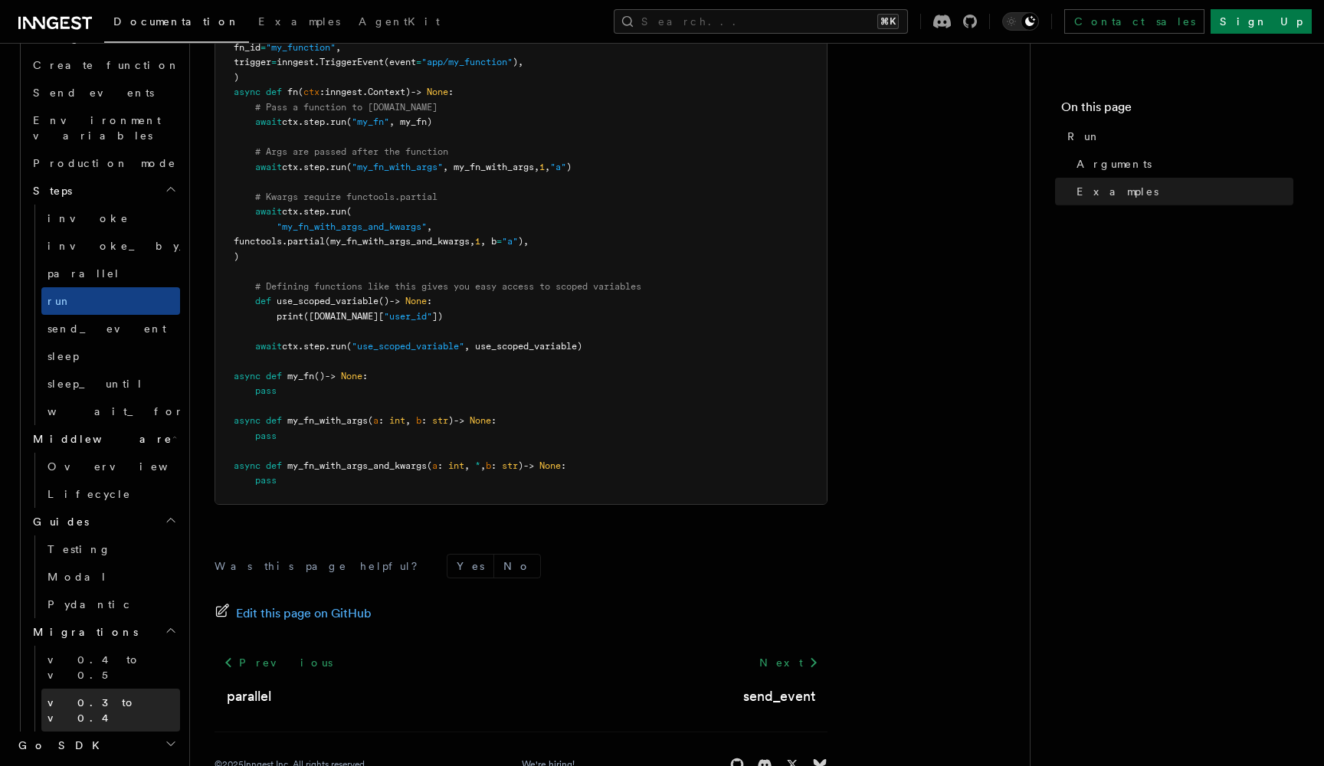
scroll to position [1177, 0]
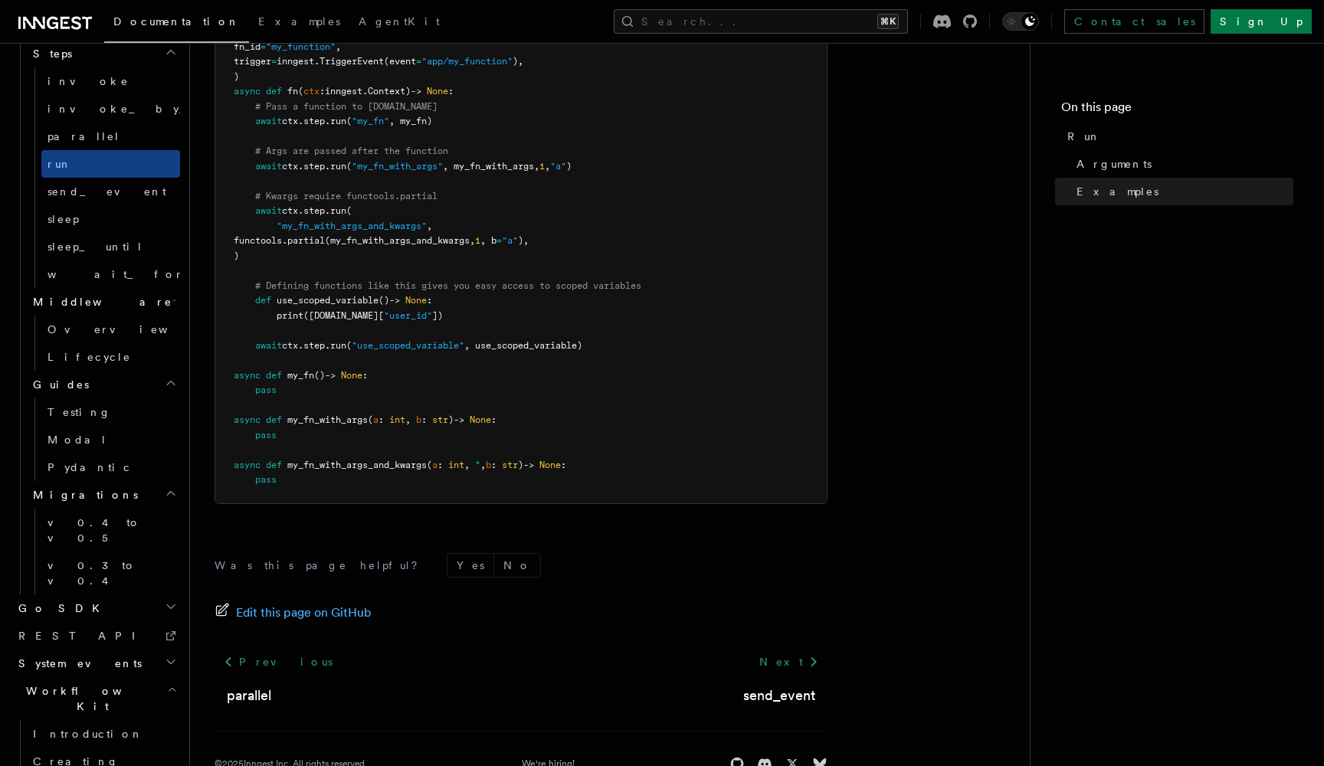
scroll to position [575, 0]
click at [169, 656] on icon "button" at bounding box center [171, 662] width 12 height 12
click at [170, 601] on icon "button" at bounding box center [171, 607] width 12 height 12
click at [172, 650] on h2 "Migrations" at bounding box center [103, 664] width 153 height 28
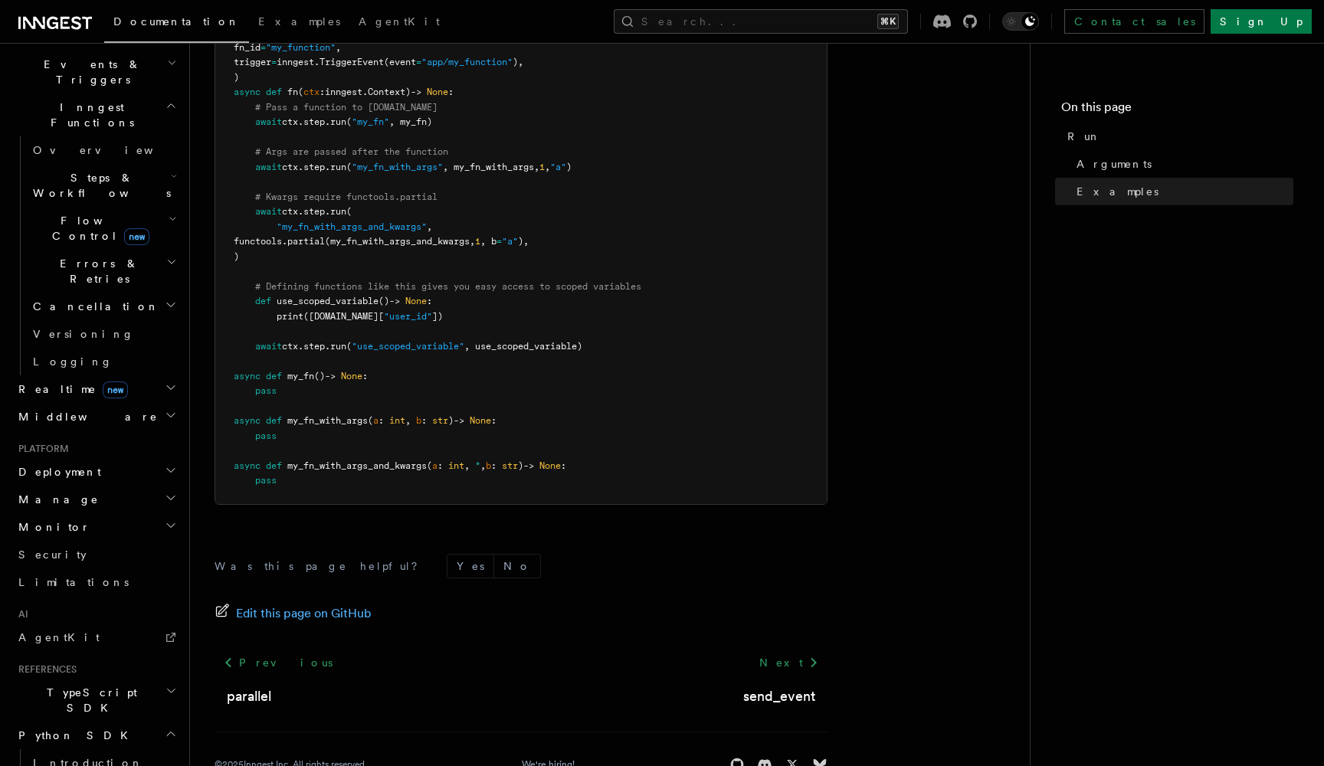
scroll to position [395, 0]
click at [167, 467] on icon "button" at bounding box center [171, 473] width 12 height 12
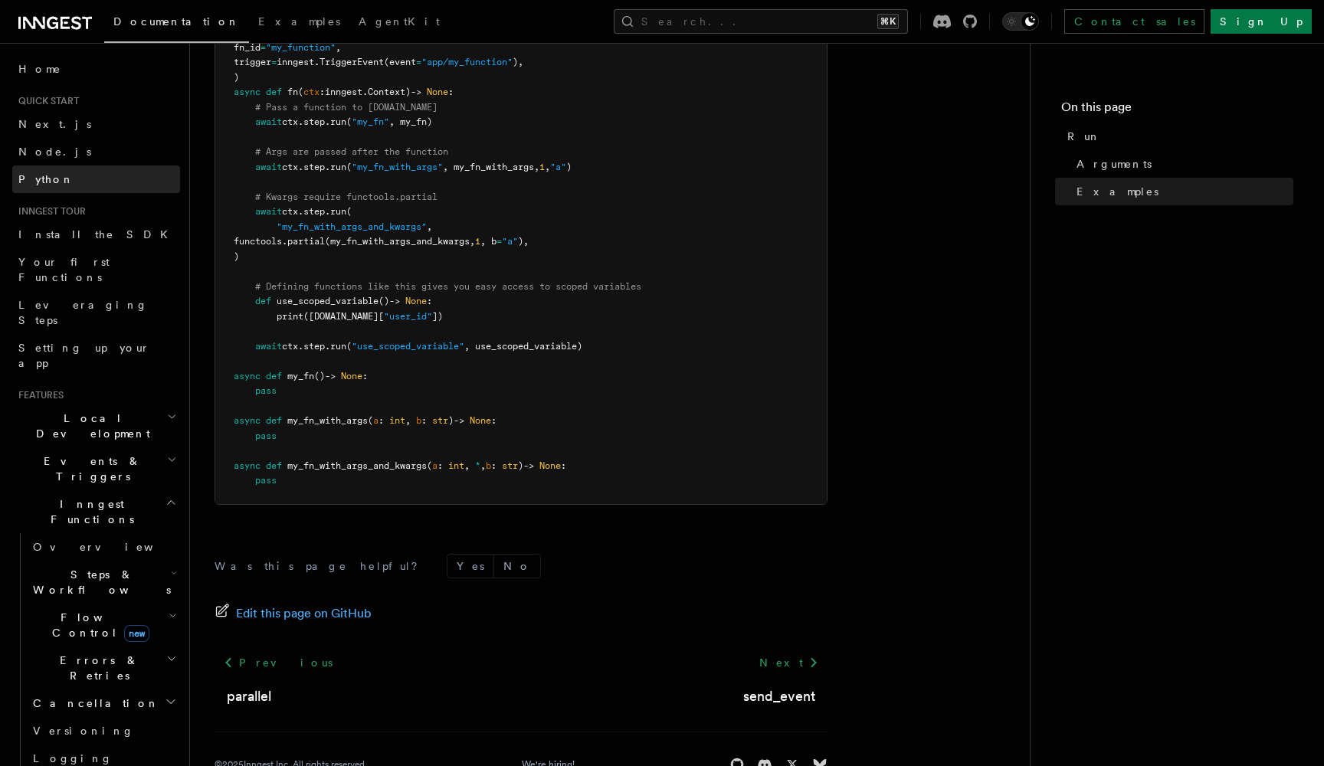
scroll to position [0, 0]
click at [52, 177] on span "Python" at bounding box center [46, 179] width 56 height 12
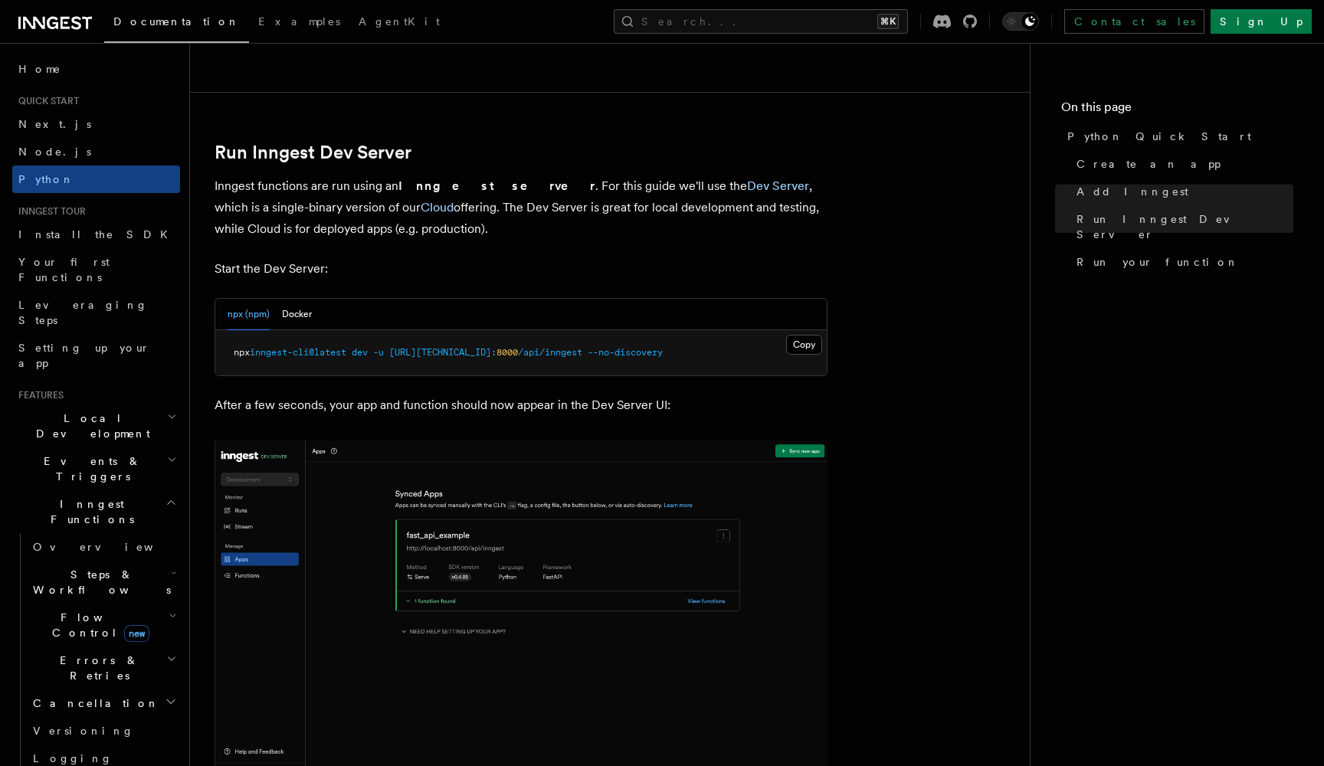
scroll to position [1797, 0]
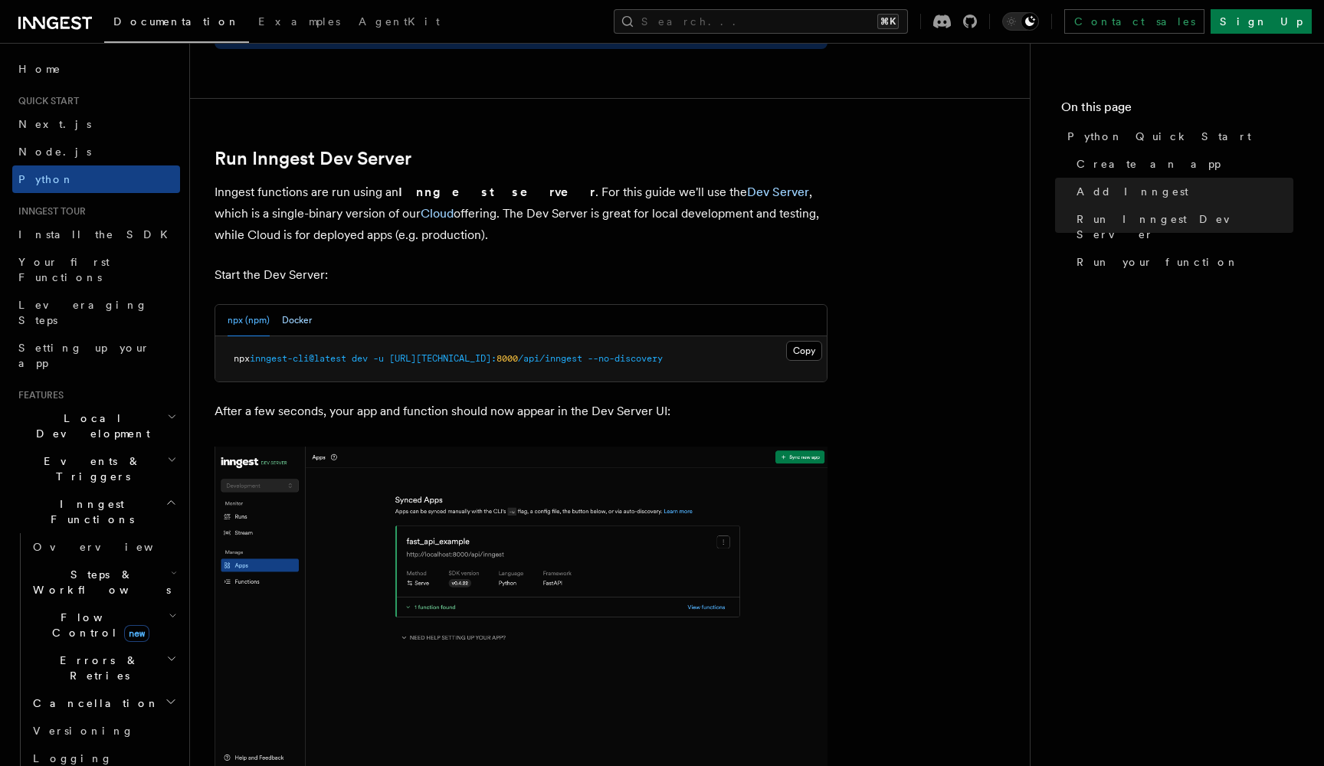
click at [300, 308] on button "Docker" at bounding box center [297, 320] width 30 height 31
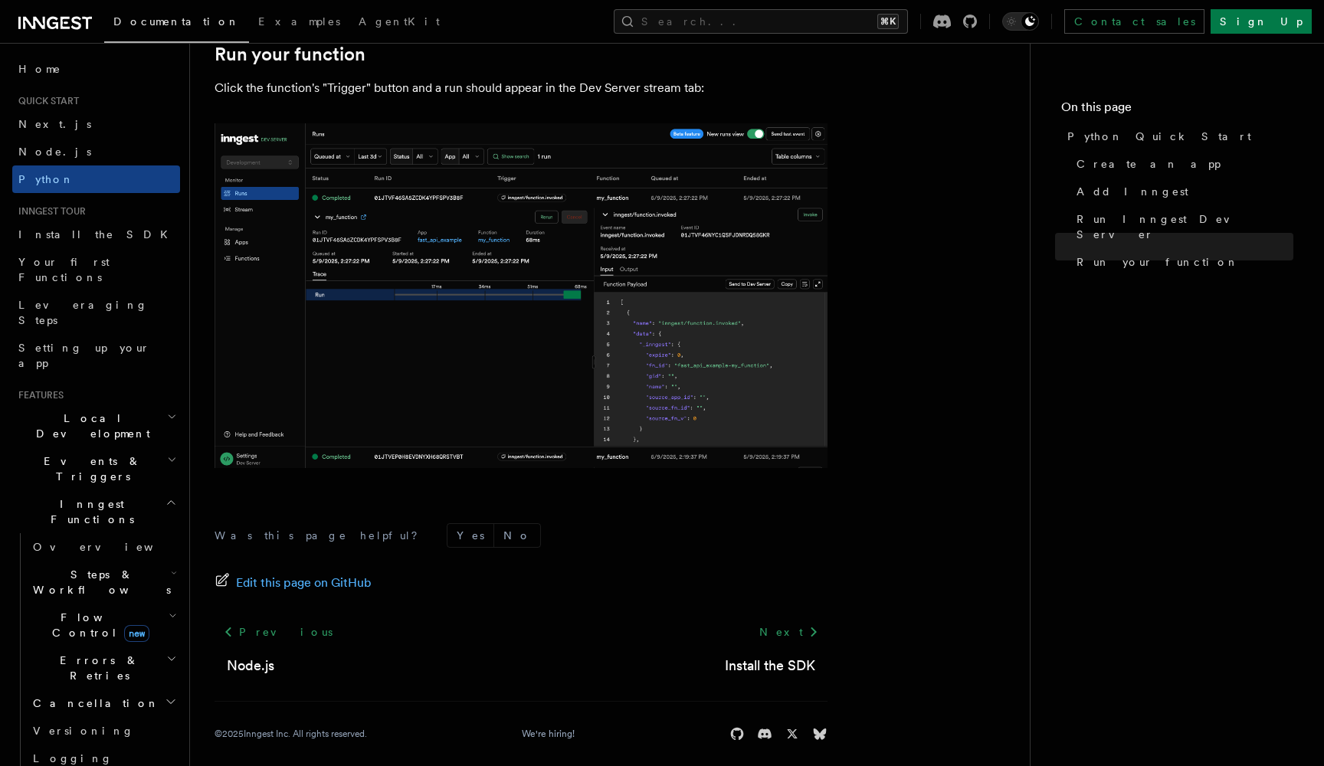
scroll to position [3110, 0]
click at [41, 76] on span "Home" at bounding box center [39, 68] width 43 height 15
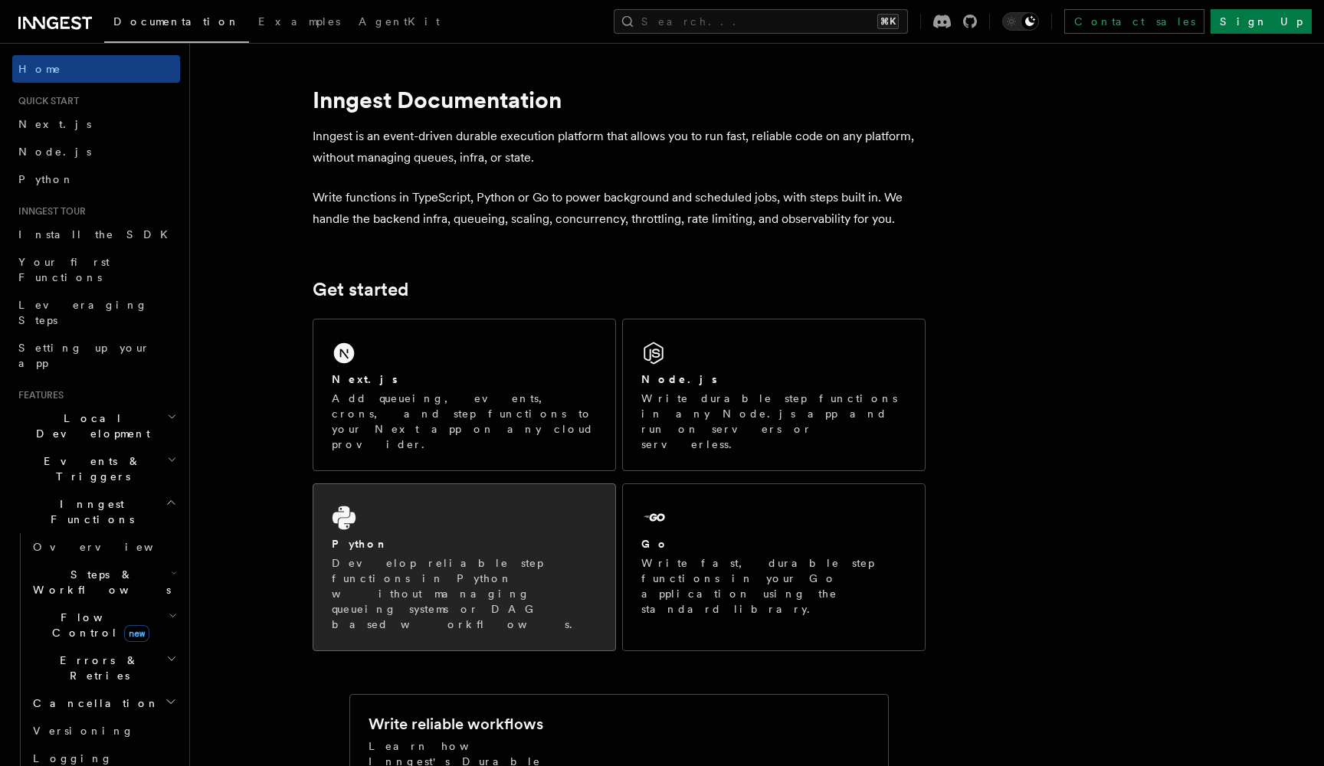
click at [558, 536] on div "Python" at bounding box center [464, 544] width 265 height 16
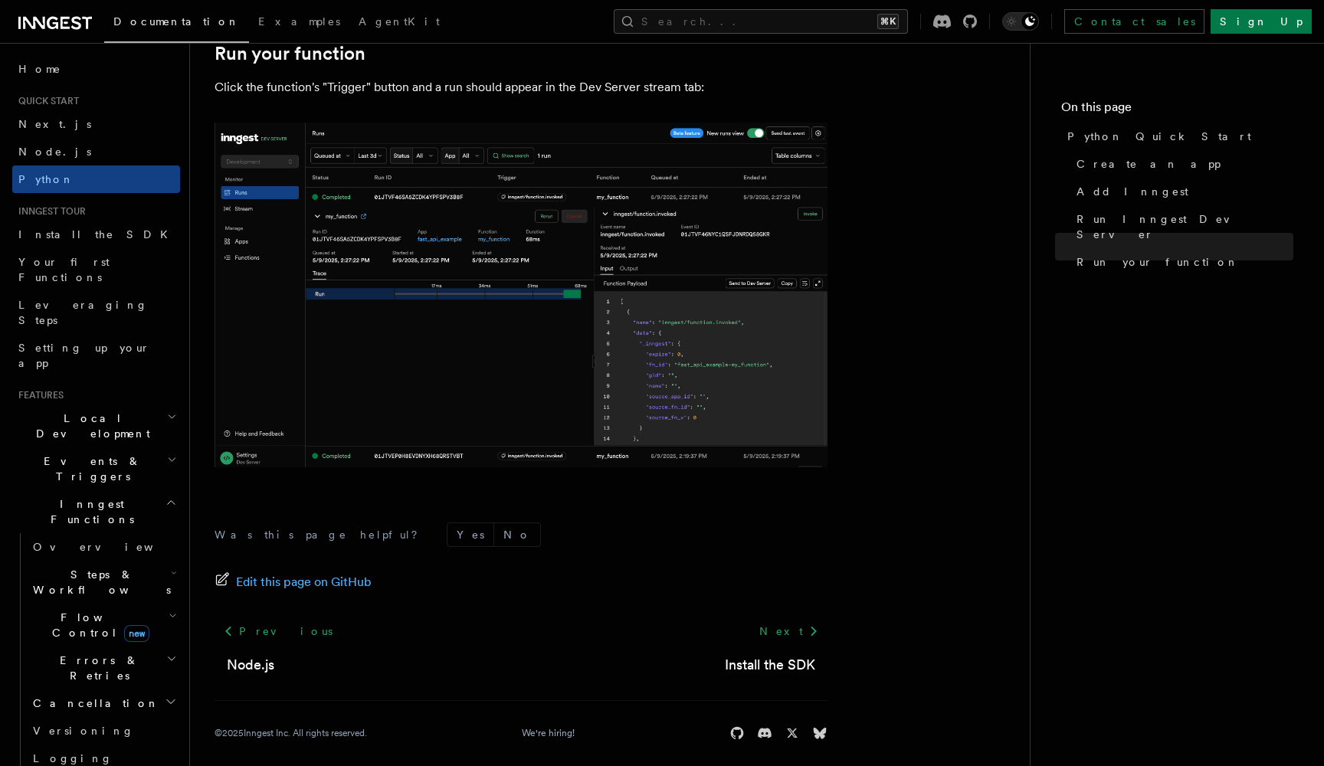
scroll to position [3095, 0]
click at [790, 641] on div "Next Install the SDK" at bounding box center [770, 647] width 115 height 58
click at [798, 655] on link "Install the SDK" at bounding box center [770, 665] width 90 height 21
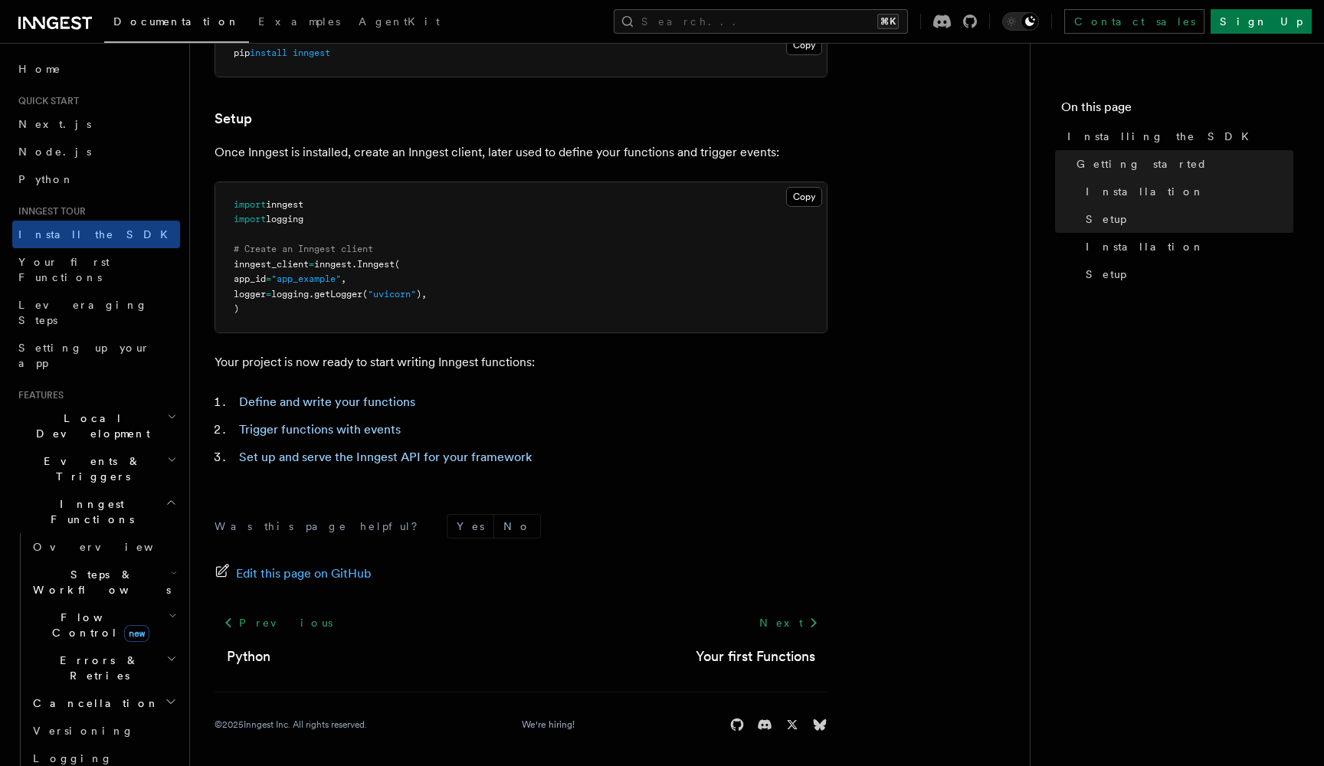
scroll to position [519, 0]
click at [779, 654] on link "Your first Functions" at bounding box center [756, 657] width 120 height 21
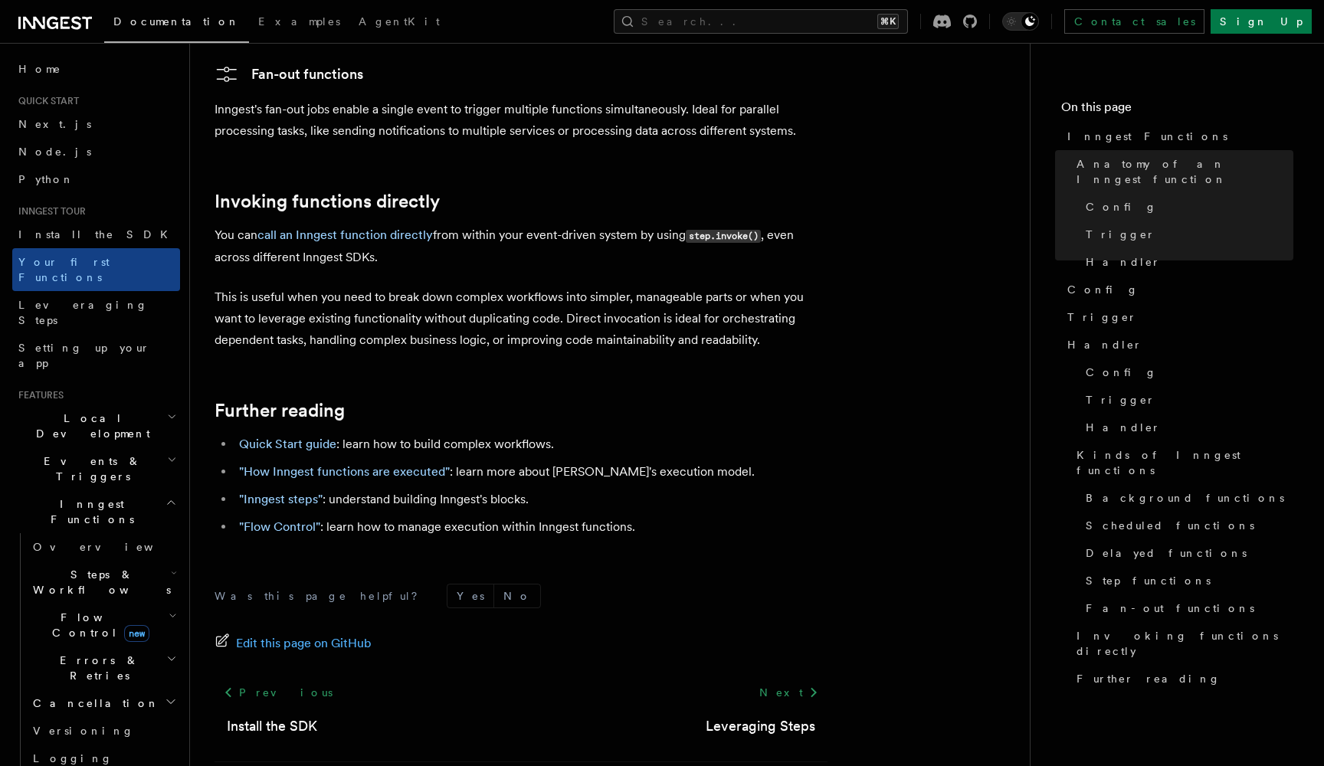
scroll to position [3068, 0]
click at [747, 716] on link "Leveraging Steps" at bounding box center [761, 726] width 110 height 21
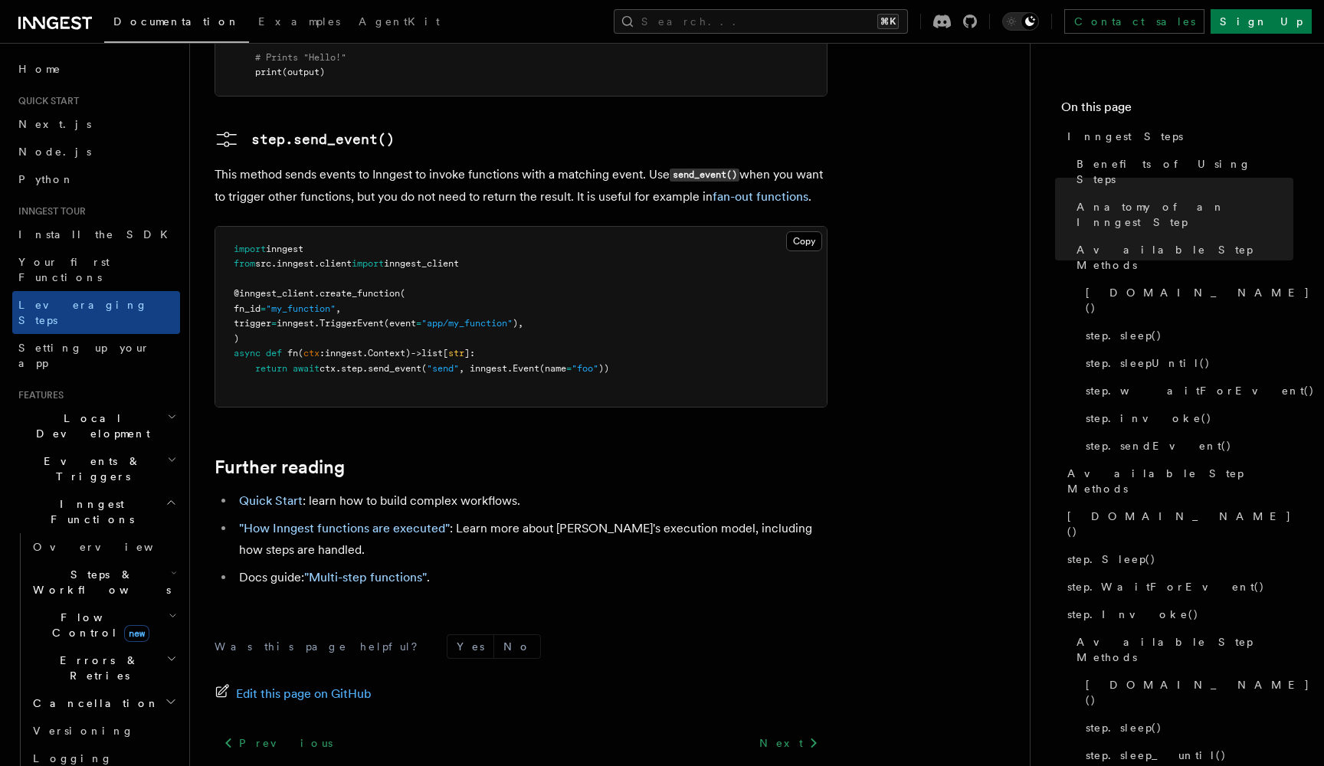
scroll to position [3432, 0]
click at [797, 765] on link "Setting up your app" at bounding box center [753, 777] width 124 height 21
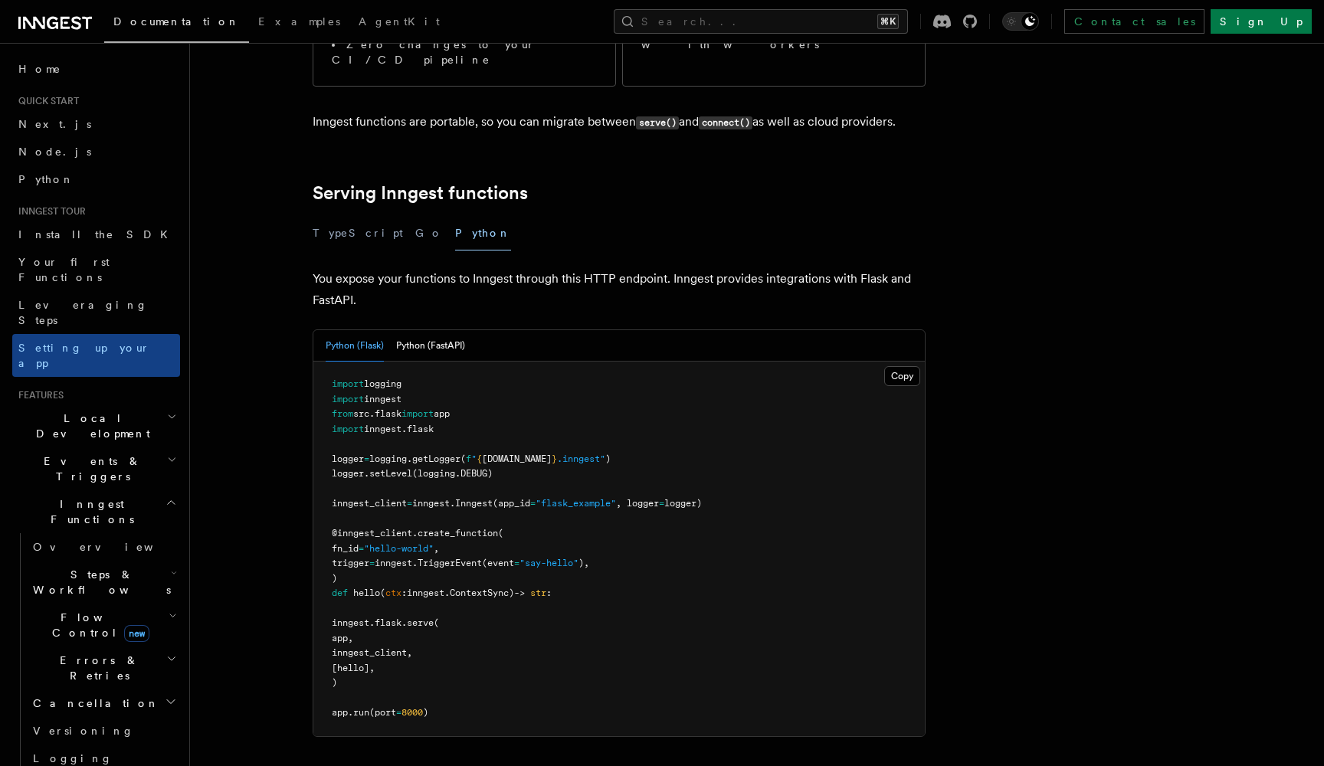
scroll to position [452, 0]
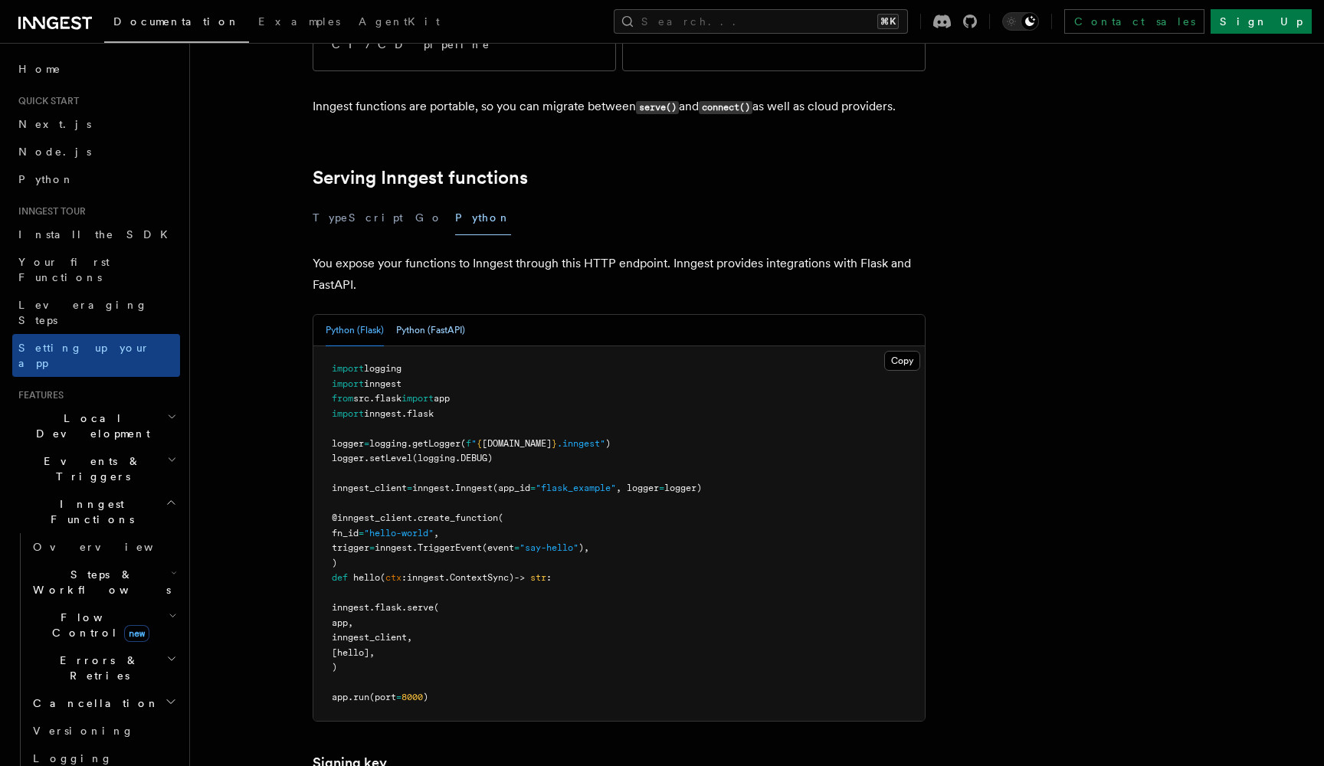
click at [430, 315] on button "Python (FastAPI)" at bounding box center [430, 330] width 69 height 31
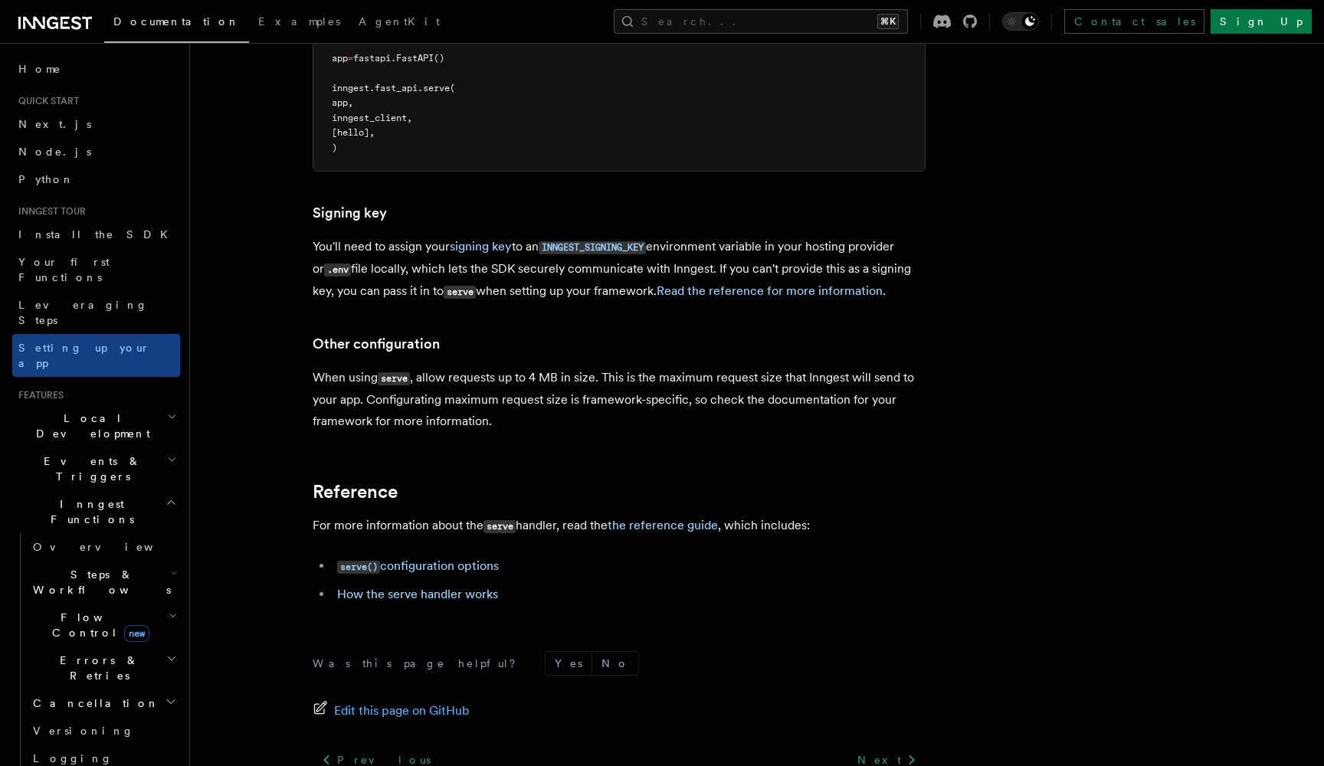
scroll to position [1017, 0]
click at [749, 283] on link "Read the reference for more information" at bounding box center [770, 290] width 226 height 15
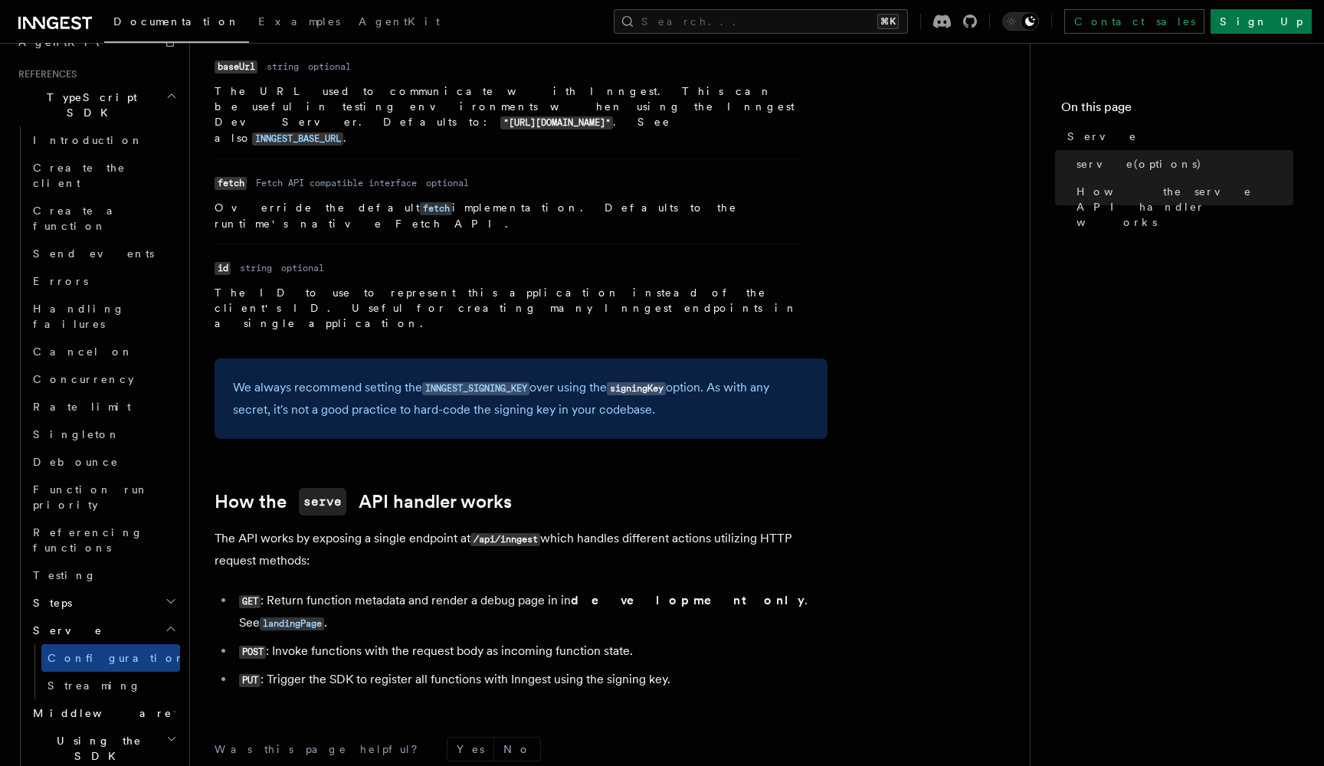
scroll to position [1345, 0]
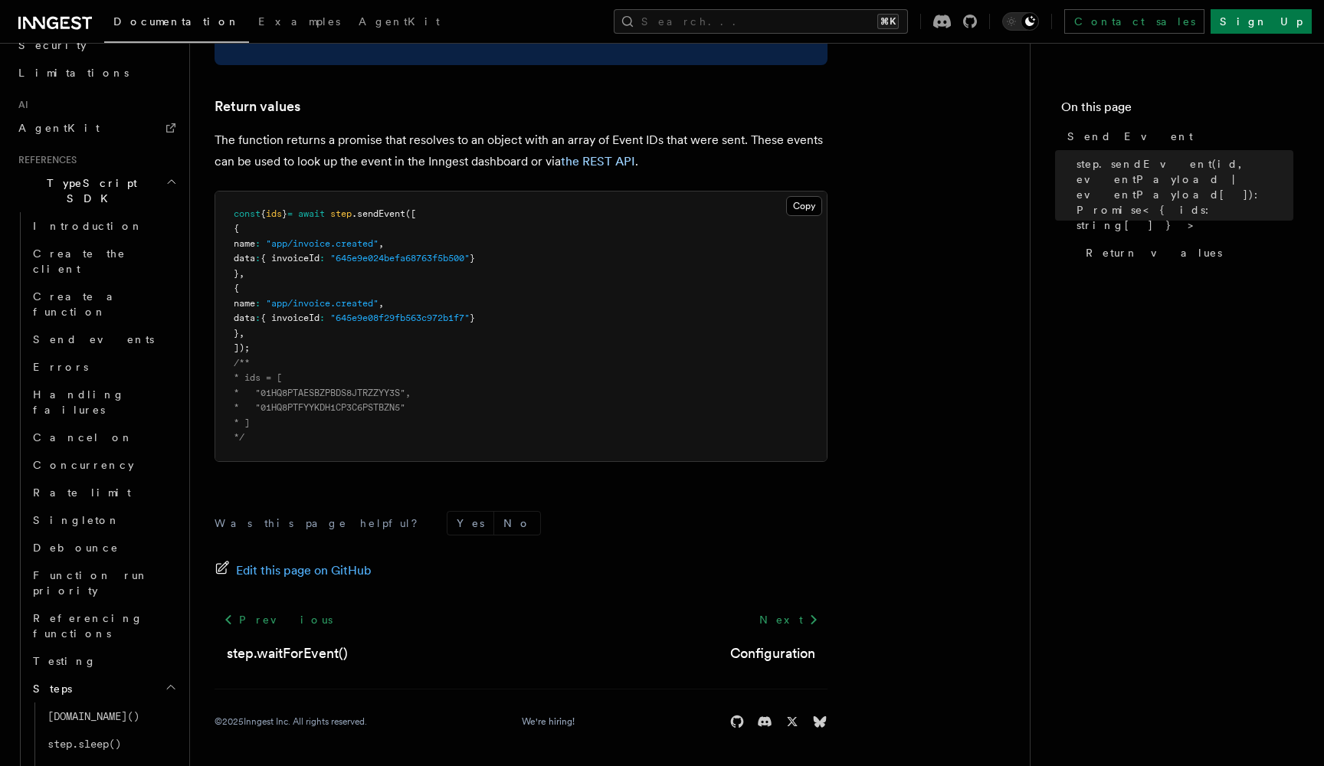
scroll to position [903, 0]
click at [778, 656] on link "Configuration" at bounding box center [772, 653] width 85 height 21
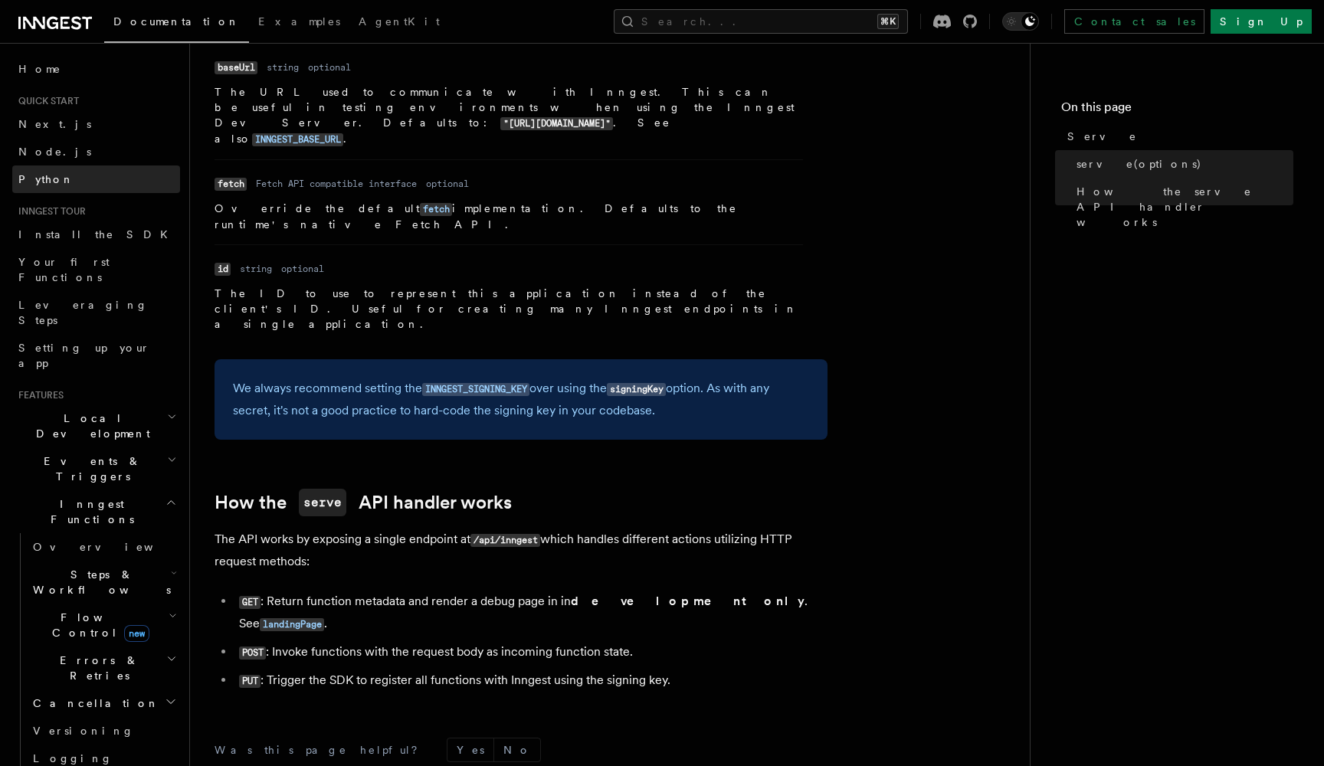
click at [60, 181] on link "Python" at bounding box center [96, 179] width 168 height 28
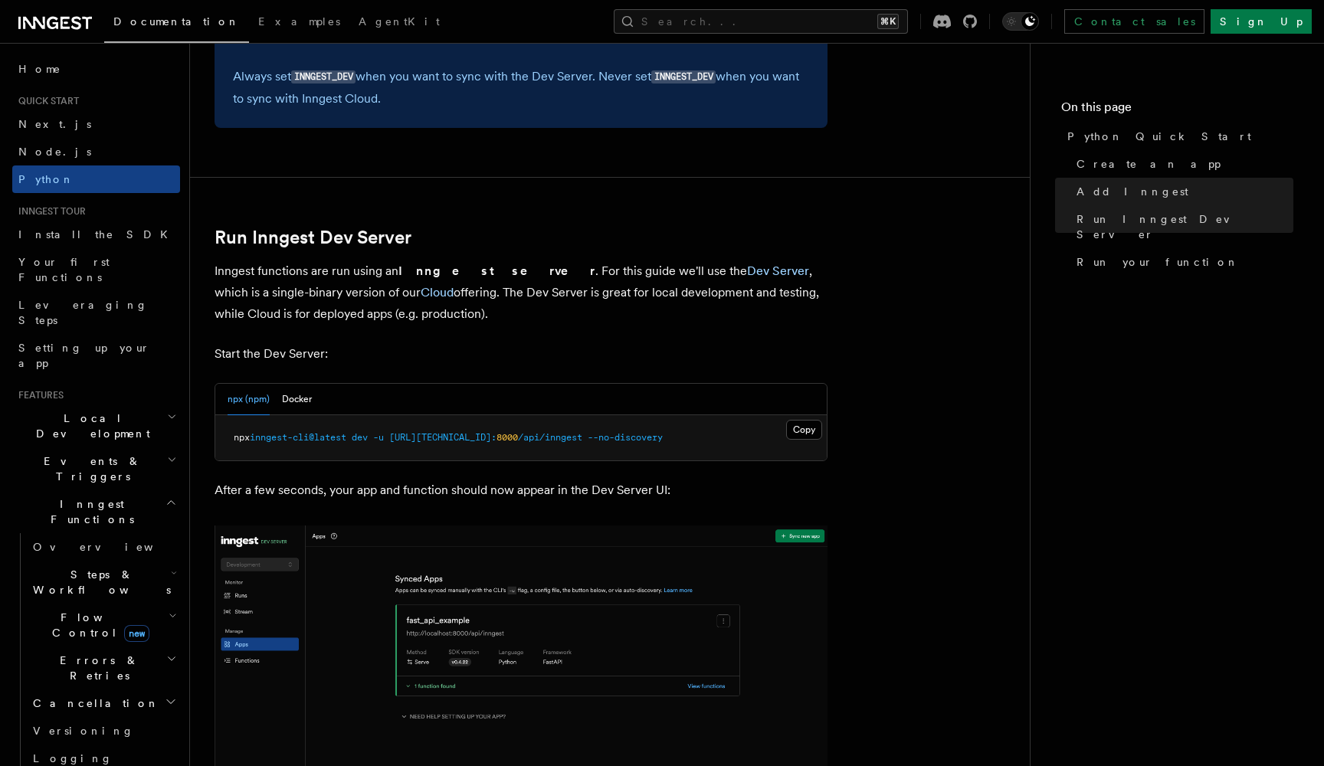
scroll to position [1790, 0]
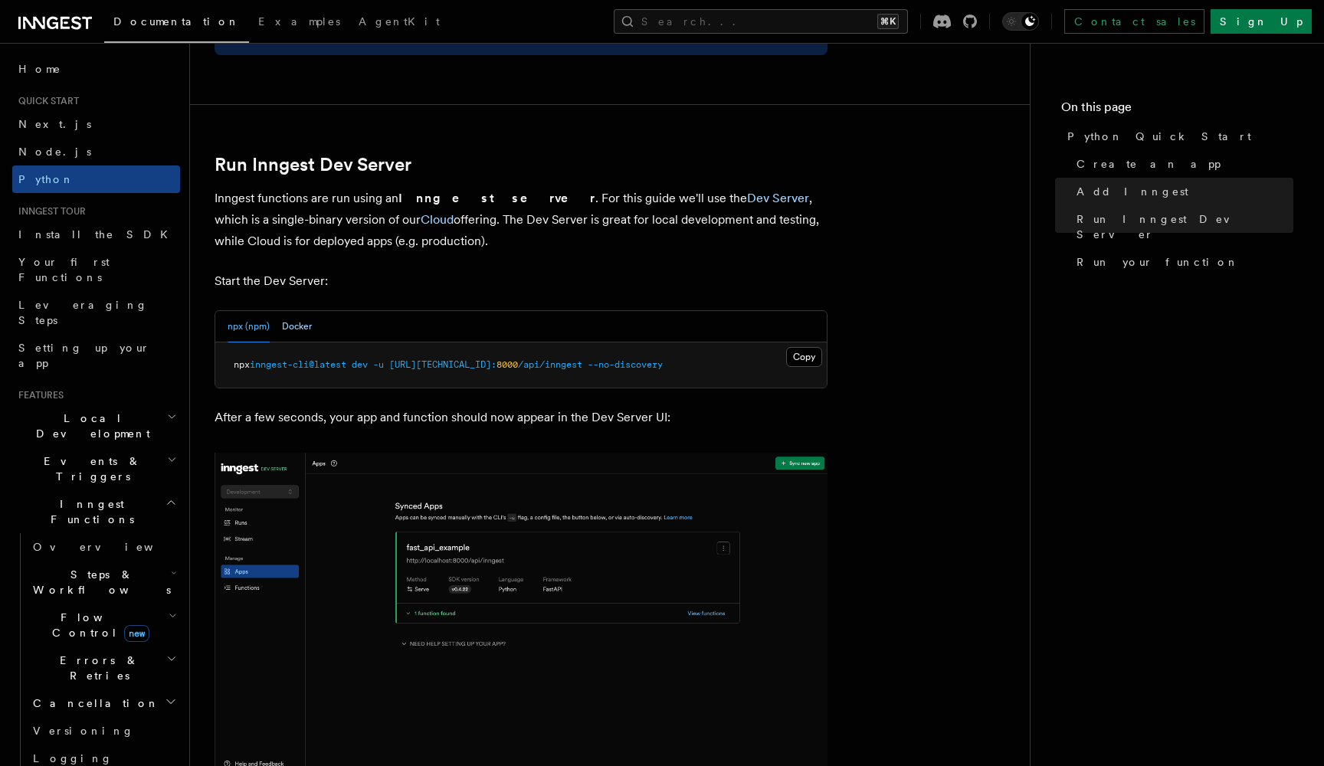
click at [289, 311] on button "Docker" at bounding box center [297, 326] width 30 height 31
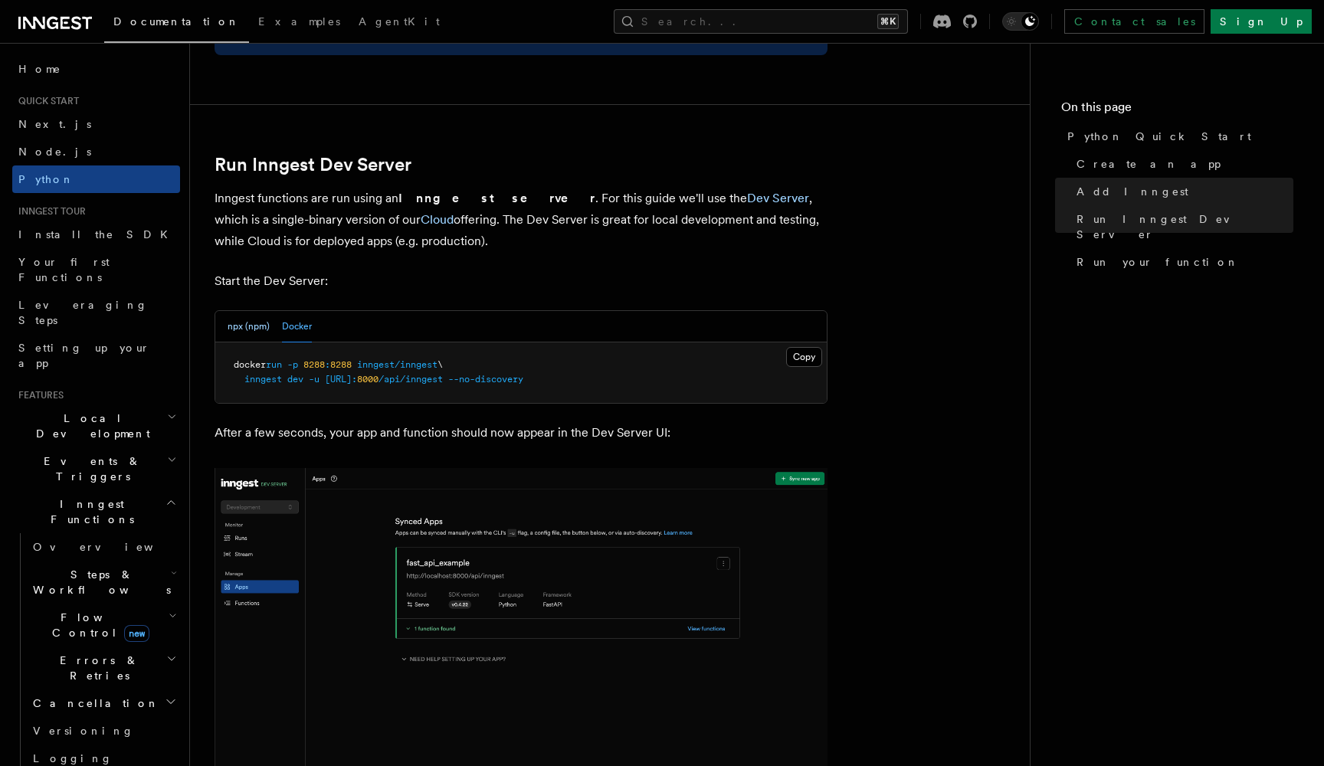
click at [259, 315] on button "npx (npm)" at bounding box center [249, 326] width 42 height 31
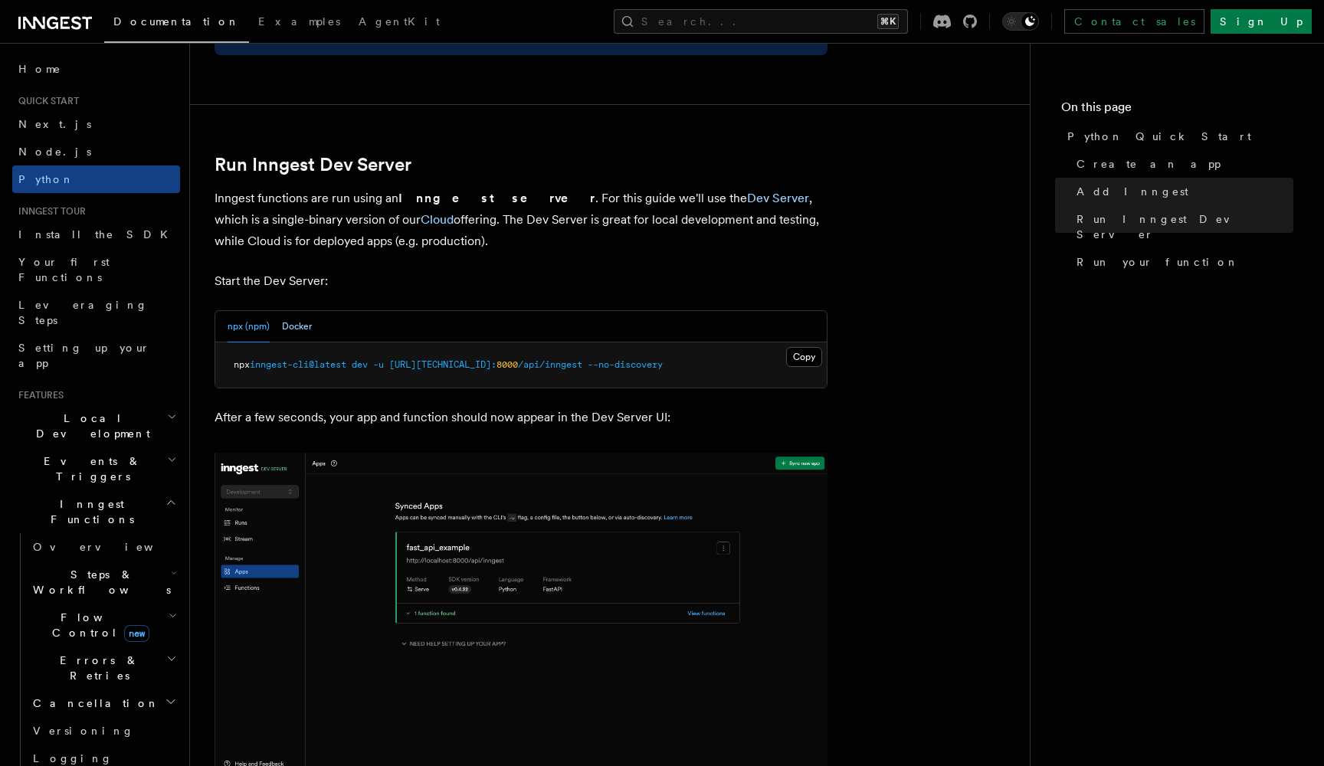
click at [301, 316] on button "Docker" at bounding box center [297, 326] width 30 height 31
